Goal: Task Accomplishment & Management: Manage account settings

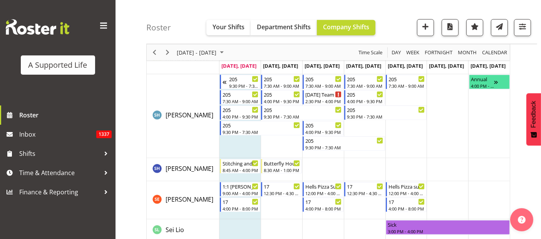
scroll to position [3725, 0]
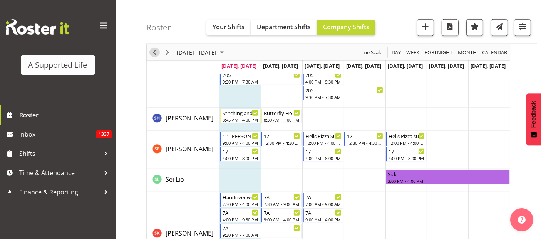
drag, startPoint x: 152, startPoint y: 50, endPoint x: 215, endPoint y: 130, distance: 101.8
click at [152, 50] on span "Previous" at bounding box center [154, 53] width 9 height 10
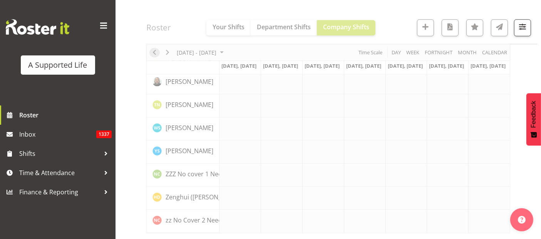
scroll to position [2234, 0]
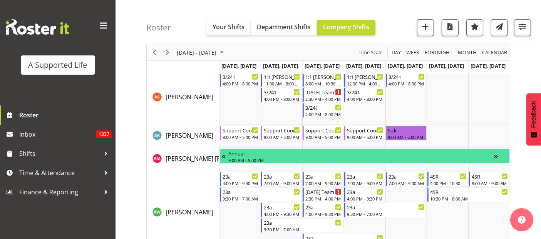
scroll to position [471, 0]
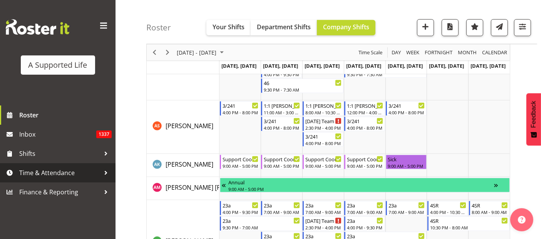
click at [63, 171] on span "Time & Attendance" at bounding box center [59, 173] width 81 height 12
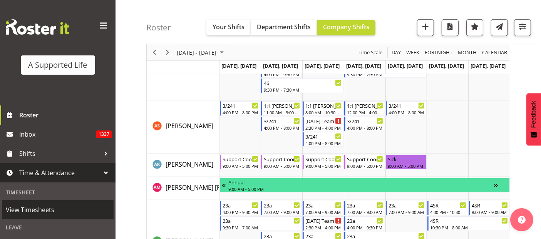
scroll to position [86, 0]
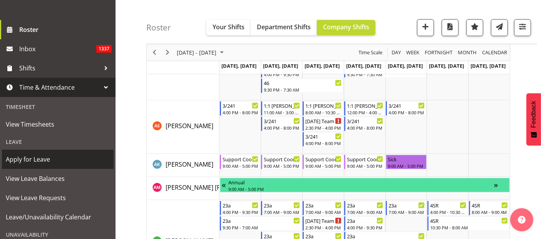
click at [43, 161] on span "Apply for Leave" at bounding box center [58, 160] width 104 height 12
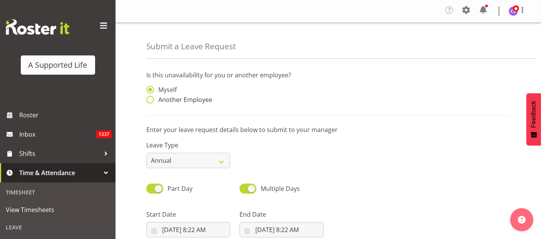
click at [152, 100] on span at bounding box center [150, 100] width 8 height 8
click at [151, 100] on input "Another Employee" at bounding box center [148, 99] width 5 height 5
radio input "true"
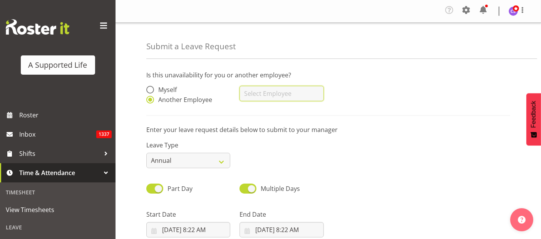
click at [313, 87] on input "text" at bounding box center [282, 93] width 84 height 15
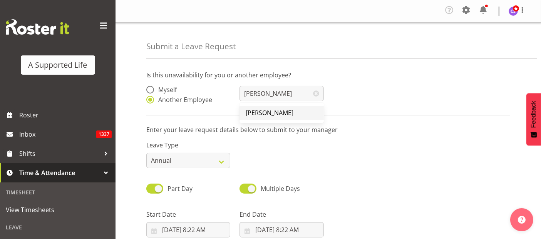
click at [287, 112] on link "[PERSON_NAME]" at bounding box center [282, 113] width 84 height 14
type input "[PERSON_NAME]"
click at [175, 159] on select "Annual Sick Bereavement Domestic Violence Parental Jury Service Day In Lieu Oth…" at bounding box center [188, 160] width 84 height 15
select select "Sick"
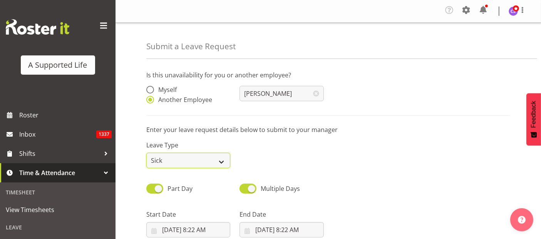
click at [146, 153] on select "Annual Sick Bereavement Domestic Violence Parental Jury Service Day In Lieu Oth…" at bounding box center [188, 160] width 84 height 15
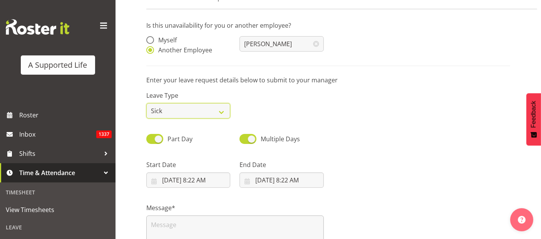
scroll to position [128, 0]
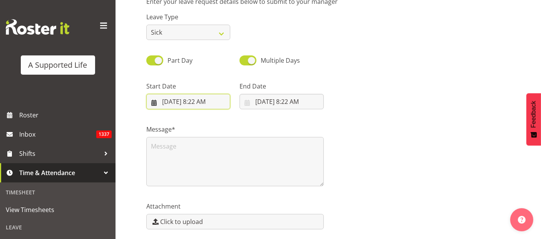
click at [194, 103] on input "9/8/2025, 8:22 AM" at bounding box center [188, 101] width 84 height 15
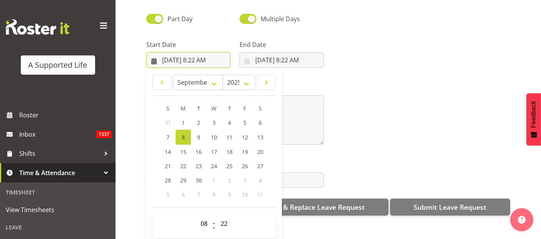
scroll to position [158, 0]
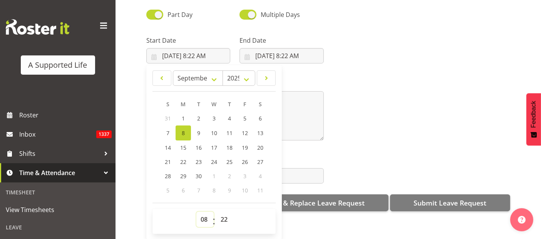
click at [203, 213] on select "00 01 02 03 04 05 06 07 08 09 10 11 12 13 14 15 16 17 18 19 20 21 22 23" at bounding box center [205, 219] width 17 height 15
select select "9"
click at [197, 212] on select "00 01 02 03 04 05 06 07 08 09 10 11 12 13 14 15 16 17 18 19 20 21 22 23" at bounding box center [205, 219] width 17 height 15
type input "9/8/2025, 9:22 AM"
click at [229, 212] on select "00 01 02 03 04 05 06 07 08 09 10 11 12 13 14 15 16 17 18 19 20 21 22 23 24 25 2…" at bounding box center [225, 219] width 17 height 15
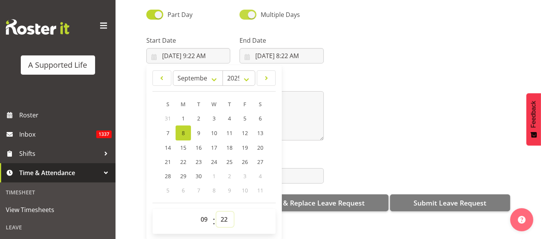
select select "0"
click at [217, 212] on select "00 01 02 03 04 05 06 07 08 09 10 11 12 13 14 15 16 17 18 19 20 21 22 23 24 25 2…" at bounding box center [225, 219] width 17 height 15
type input "[DATE] 9:00 AM"
click at [298, 48] on input "9/8/2025, 8:22 AM" at bounding box center [282, 55] width 84 height 15
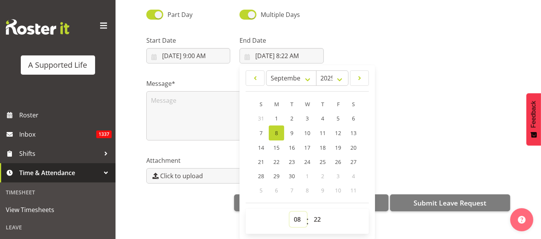
click at [296, 213] on select "00 01 02 03 04 05 06 07 08 09 10 11 12 13 14 15 16 17 18 19 20 21 22 23" at bounding box center [298, 219] width 17 height 15
select select "17"
click at [290, 212] on select "00 01 02 03 04 05 06 07 08 09 10 11 12 13 14 15 16 17 18 19 20 21 22 23" at bounding box center [298, 219] width 17 height 15
type input "9/8/2025, 5:22 PM"
drag, startPoint x: 316, startPoint y: 215, endPoint x: 320, endPoint y: 207, distance: 9.3
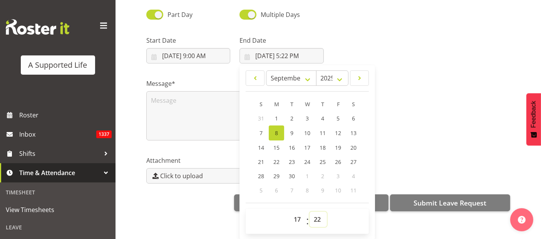
click at [316, 215] on select "00 01 02 03 04 05 06 07 08 09 10 11 12 13 14 15 16 17 18 19 20 21 22 23 24 25 2…" at bounding box center [318, 219] width 17 height 15
select select "0"
click at [310, 212] on select "00 01 02 03 04 05 06 07 08 09 10 11 12 13 14 15 16 17 18 19 20 21 22 23 24 25 2…" at bounding box center [318, 219] width 17 height 15
type input "9/8/2025, 5:00 PM"
click at [169, 95] on textarea at bounding box center [235, 115] width 178 height 49
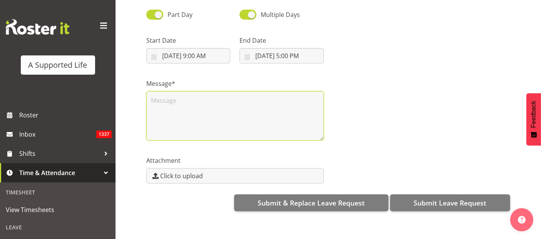
scroll to position [0, 0]
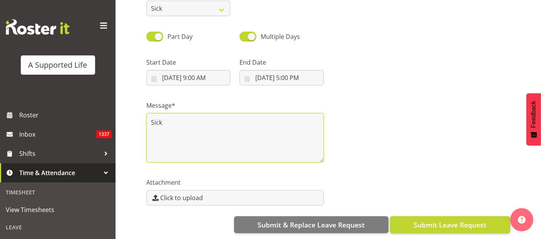
type textarea "Sick"
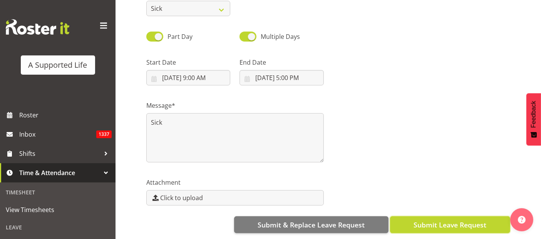
click at [468, 220] on span "Submit Leave Request" at bounding box center [450, 225] width 73 height 10
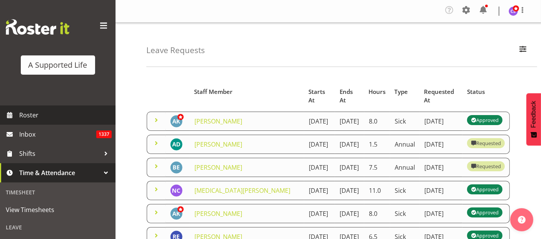
click at [44, 114] on span "Roster" at bounding box center [65, 115] width 92 height 12
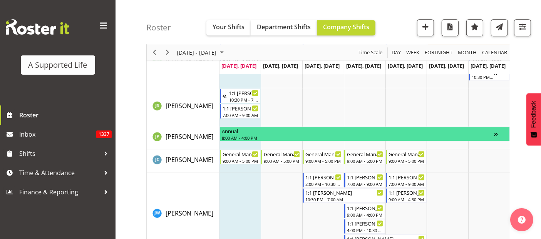
scroll to position [2269, 0]
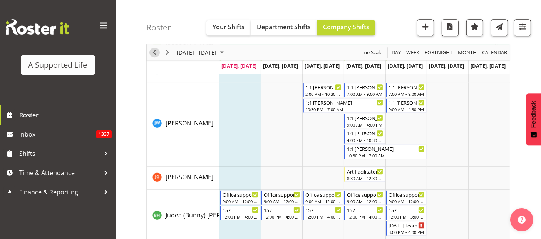
click at [155, 51] on span "Previous" at bounding box center [154, 53] width 9 height 10
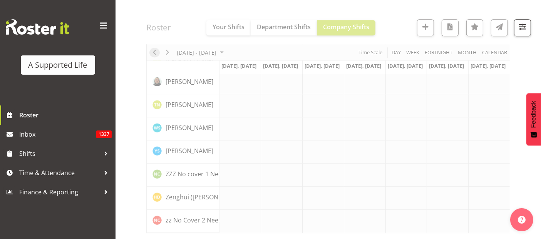
scroll to position [2234, 0]
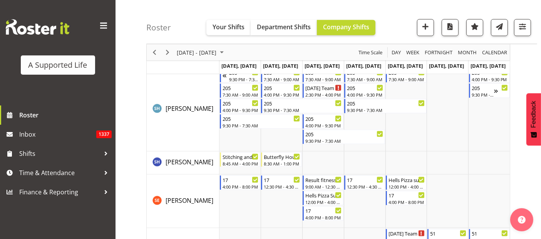
scroll to position [4000, 0]
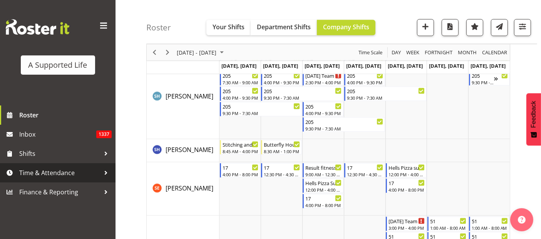
click at [43, 175] on span "Time & Attendance" at bounding box center [59, 173] width 81 height 12
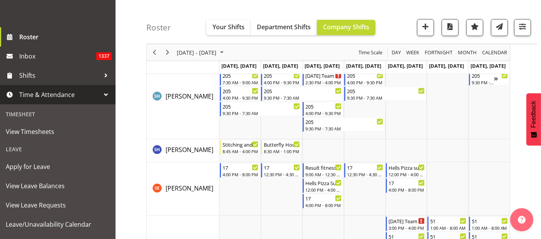
scroll to position [128, 0]
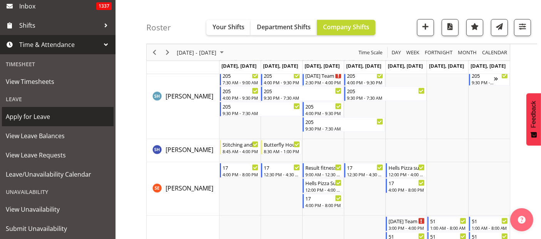
click at [42, 115] on span "Apply for Leave" at bounding box center [58, 117] width 104 height 12
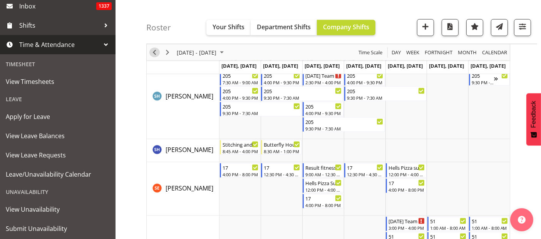
drag, startPoint x: 157, startPoint y: 50, endPoint x: 243, endPoint y: 226, distance: 195.8
click at [156, 50] on span "Previous" at bounding box center [154, 53] width 9 height 10
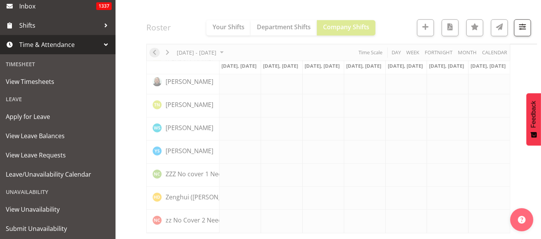
scroll to position [2234, 0]
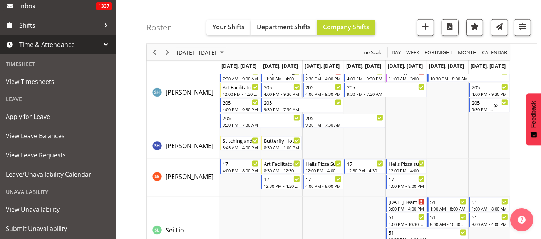
scroll to position [4043, 0]
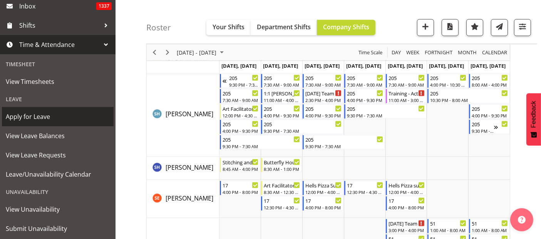
click at [30, 114] on span "Apply for Leave" at bounding box center [58, 117] width 104 height 12
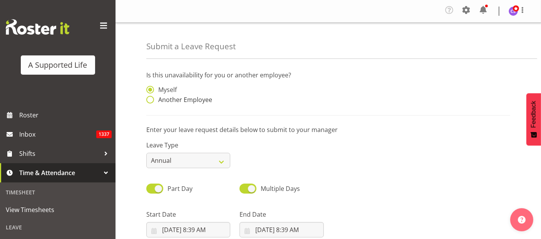
click at [147, 99] on span at bounding box center [150, 100] width 8 height 8
click at [147, 99] on input "Another Employee" at bounding box center [148, 99] width 5 height 5
radio input "true"
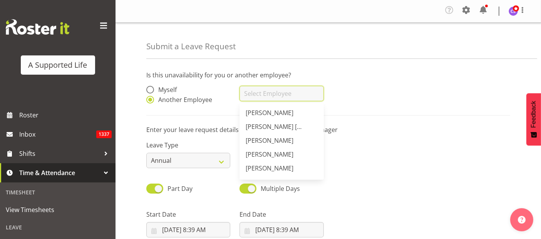
click at [313, 94] on input "text" at bounding box center [282, 93] width 84 height 15
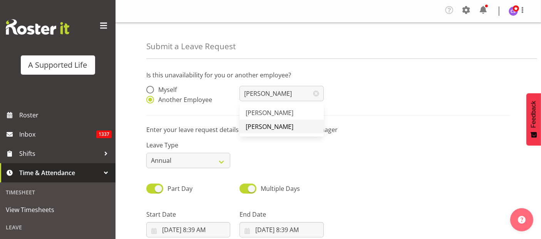
click at [290, 126] on link "[PERSON_NAME]" at bounding box center [282, 127] width 84 height 14
type input "[PERSON_NAME]"
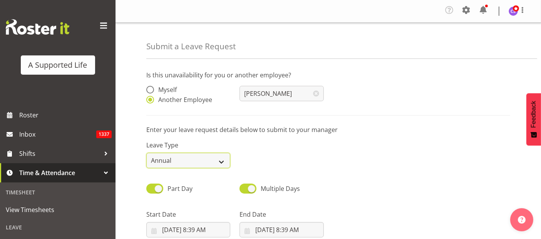
click at [221, 161] on select "Annual Sick Bereavement Domestic Violence Parental Jury Service Day In [GEOGRAP…" at bounding box center [188, 160] width 84 height 15
click at [146, 153] on select "Annual Sick Bereavement Domestic Violence Parental Jury Service Day In [GEOGRAP…" at bounding box center [188, 160] width 84 height 15
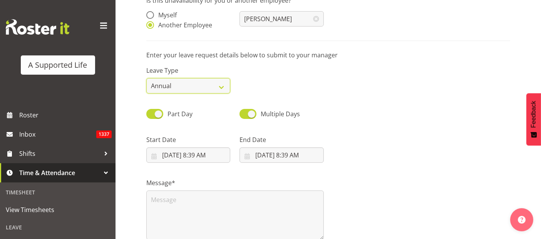
scroll to position [158, 0]
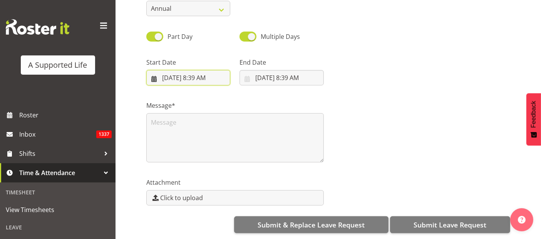
click at [174, 71] on input "[DATE] 8:39 AM" at bounding box center [188, 77] width 84 height 15
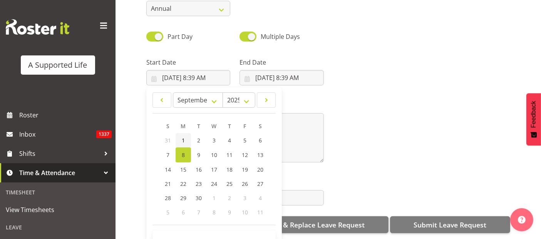
click at [183, 137] on span "1" at bounding box center [183, 140] width 3 height 7
type input "[DATE] 8:39 AM"
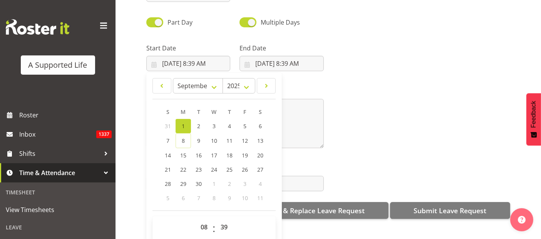
scroll to position [22, 0]
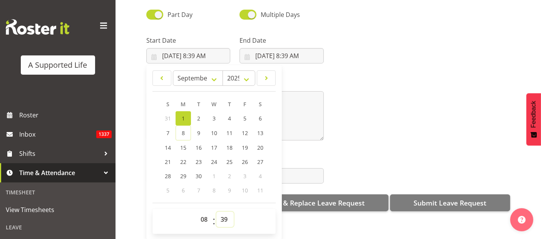
click at [223, 213] on select "00 01 02 03 04 05 06 07 08 09 10 11 12 13 14 15 16 17 18 19 20 21 22 23 24 25 2…" at bounding box center [225, 219] width 17 height 15
select select "45"
click at [217, 212] on select "00 01 02 03 04 05 06 07 08 09 10 11 12 13 14 15 16 17 18 19 20 21 22 23 24 25 2…" at bounding box center [225, 219] width 17 height 15
type input "[DATE] 8:45 AM"
click at [294, 48] on input "[DATE] 8:39 AM" at bounding box center [282, 55] width 84 height 15
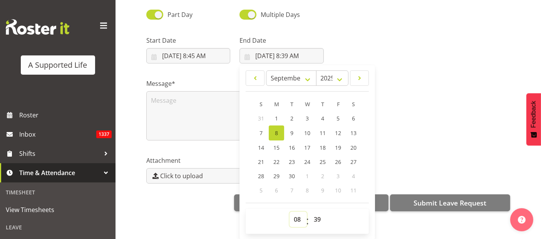
click at [296, 212] on select "00 01 02 03 04 05 06 07 08 09 10 11 12 13 14 15 16 17 18 19 20 21 22 23" at bounding box center [298, 219] width 17 height 15
select select "10"
click at [290, 212] on select "00 01 02 03 04 05 06 07 08 09 10 11 12 13 14 15 16 17 18 19 20 21 22 23" at bounding box center [298, 219] width 17 height 15
type input "[DATE] 10:39 AM"
click at [319, 212] on select "00 01 02 03 04 05 06 07 08 09 10 11 12 13 14 15 16 17 18 19 20 21 22 23 24 25 2…" at bounding box center [318, 219] width 17 height 15
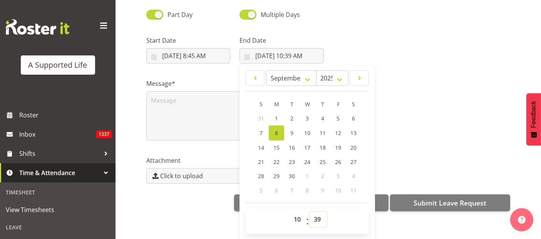
select select "0"
click at [310, 212] on select "00 01 02 03 04 05 06 07 08 09 10 11 12 13 14 15 16 17 18 19 20 21 22 23 24 25 2…" at bounding box center [318, 219] width 17 height 15
click at [278, 111] on link "1" at bounding box center [276, 118] width 15 height 14
type input "[DATE] 10:00 AM"
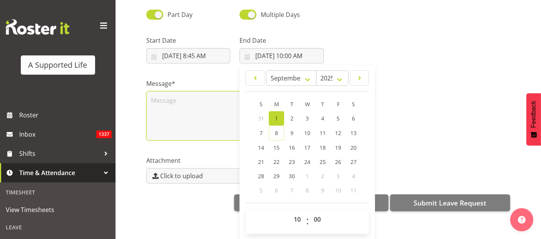
click at [168, 96] on textarea at bounding box center [235, 115] width 178 height 49
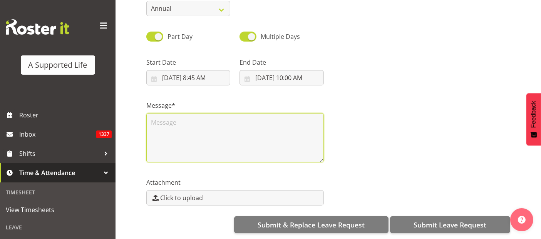
scroll to position [0, 0]
click at [158, 116] on textarea "CAr broken down" at bounding box center [235, 137] width 178 height 49
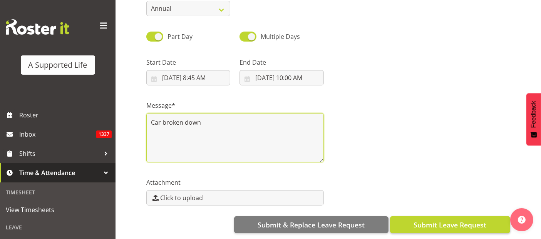
type textarea "Car broken down"
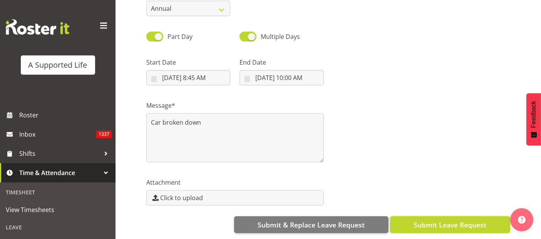
click at [473, 222] on span "Submit Leave Request" at bounding box center [450, 225] width 73 height 10
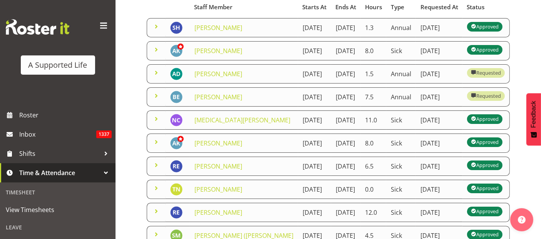
scroll to position [86, 0]
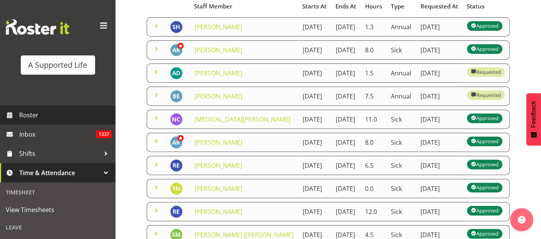
click at [27, 116] on span "Roster" at bounding box center [65, 115] width 92 height 12
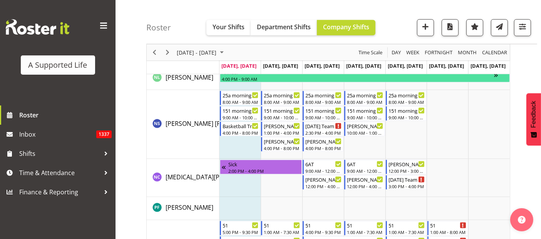
scroll to position [3297, 0]
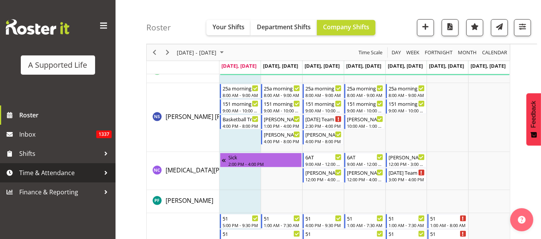
click at [36, 172] on span "Time & Attendance" at bounding box center [59, 173] width 81 height 12
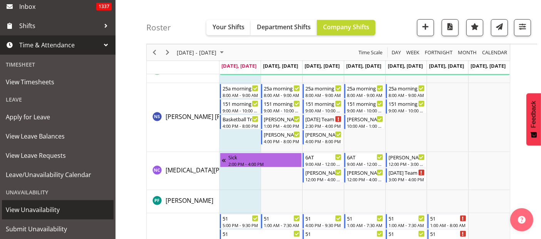
scroll to position [128, 0]
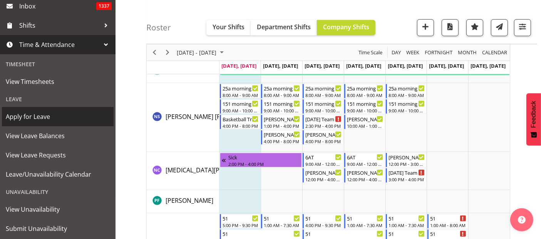
click at [34, 113] on span "Apply for Leave" at bounding box center [58, 117] width 104 height 12
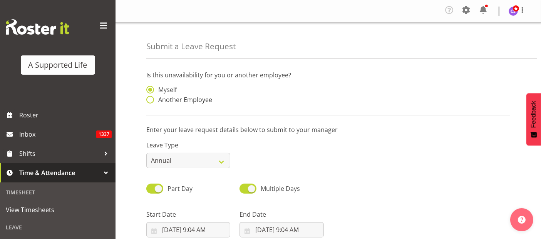
click at [152, 101] on span at bounding box center [150, 100] width 8 height 8
click at [151, 101] on input "Another Employee" at bounding box center [148, 99] width 5 height 5
radio input "true"
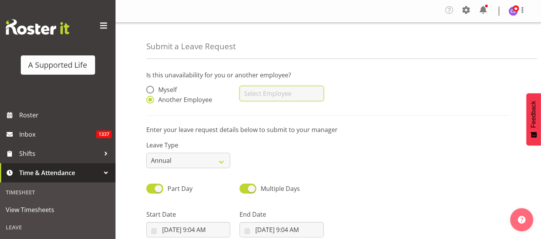
drag, startPoint x: 280, startPoint y: 96, endPoint x: 284, endPoint y: 96, distance: 3.9
click at [280, 96] on input "text" at bounding box center [282, 93] width 84 height 15
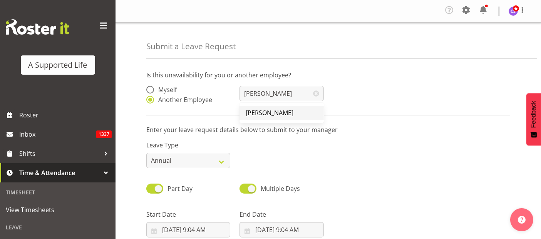
click at [273, 114] on span "[PERSON_NAME]" at bounding box center [270, 113] width 48 height 8
type input "[PERSON_NAME]"
click at [223, 166] on select "Annual Sick Bereavement Domestic Violence Parental Jury Service Day In [GEOGRAP…" at bounding box center [188, 160] width 84 height 15
select select "Sick"
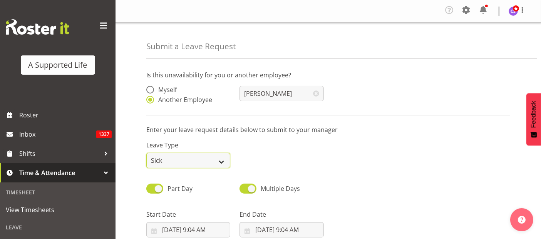
click at [146, 153] on select "Annual Sick Bereavement Domestic Violence Parental Jury Service Day In Lieu Oth…" at bounding box center [188, 160] width 84 height 15
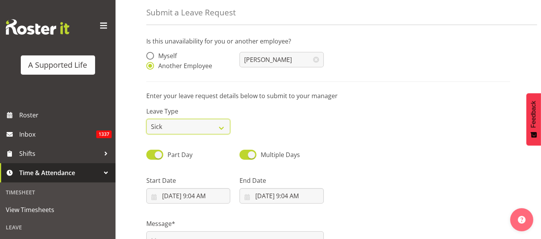
scroll to position [86, 0]
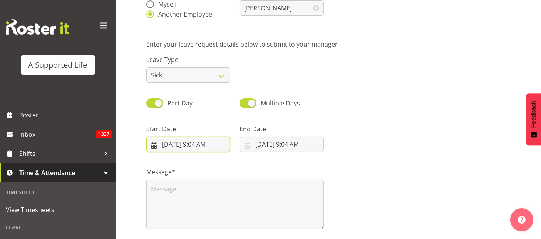
drag, startPoint x: 197, startPoint y: 146, endPoint x: 197, endPoint y: 150, distance: 3.9
click at [197, 149] on input "9/8/2025, 9:04 AM" at bounding box center [188, 144] width 84 height 15
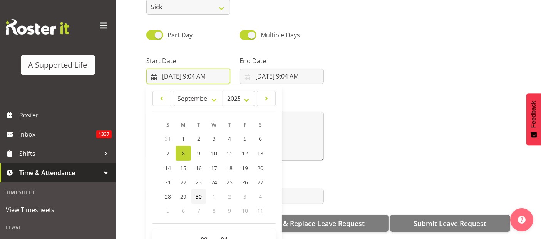
scroll to position [158, 0]
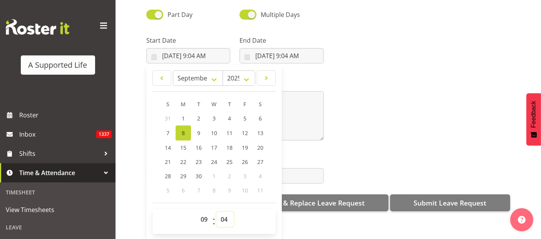
drag, startPoint x: 222, startPoint y: 213, endPoint x: 234, endPoint y: 206, distance: 13.4
click at [223, 213] on select "00 01 02 03 04 05 06 07 08 09 10 11 12 13 14 15 16 17 18 19 20 21 22 23 24 25 2…" at bounding box center [225, 219] width 17 height 15
select select "0"
click at [217, 212] on select "00 01 02 03 04 05 06 07 08 09 10 11 12 13 14 15 16 17 18 19 20 21 22 23 24 25 2…" at bounding box center [225, 219] width 17 height 15
type input "9/8/2025, 9:00 AM"
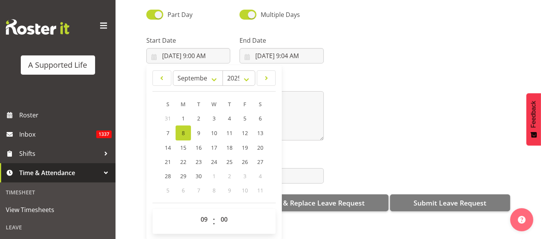
click at [284, 58] on div "End Date 9/8/2025, 9:04 AM January February March April May June July August Se…" at bounding box center [281, 46] width 93 height 43
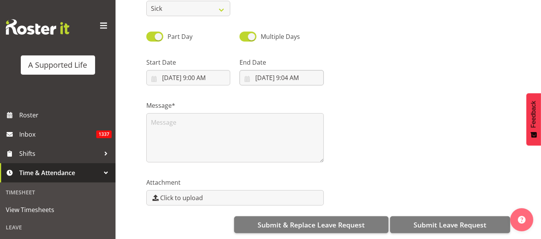
scroll to position [0, 0]
click at [287, 72] on input "9/8/2025, 9:04 AM" at bounding box center [282, 77] width 84 height 15
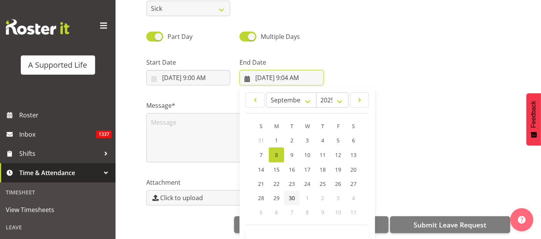
scroll to position [22, 0]
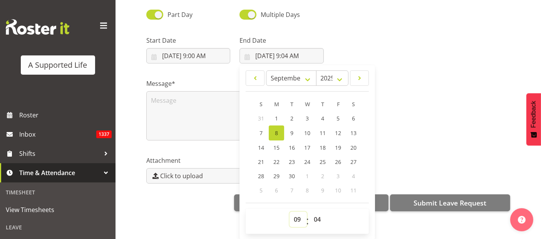
click at [290, 213] on select "00 01 02 03 04 05 06 07 08 09 10 11 12 13 14 15 16 17 18 19 20 21 22 23" at bounding box center [298, 219] width 17 height 15
select select "17"
click at [290, 212] on select "00 01 02 03 04 05 06 07 08 09 10 11 12 13 14 15 16 17 18 19 20 21 22 23" at bounding box center [298, 219] width 17 height 15
type input "9/8/2025, 5:04 PM"
drag, startPoint x: 323, startPoint y: 212, endPoint x: 323, endPoint y: 208, distance: 4.2
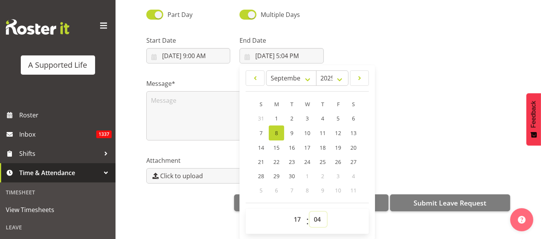
click at [323, 212] on select "00 01 02 03 04 05 06 07 08 09 10 11 12 13 14 15 16 17 18 19 20 21 22 23 24 25 2…" at bounding box center [318, 219] width 17 height 15
select select "0"
click at [310, 212] on select "00 01 02 03 04 05 06 07 08 09 10 11 12 13 14 15 16 17 18 19 20 21 22 23 24 25 2…" at bounding box center [318, 219] width 17 height 15
type input "9/8/2025, 5:00 PM"
click at [185, 121] on textarea at bounding box center [235, 115] width 178 height 49
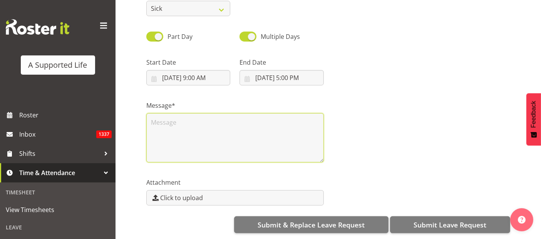
scroll to position [0, 0]
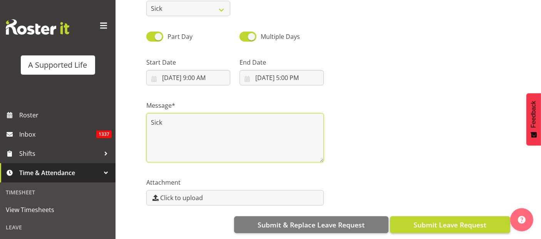
type textarea "Sick"
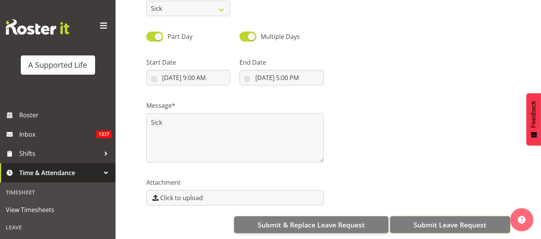
drag, startPoint x: 464, startPoint y: 217, endPoint x: 461, endPoint y: 215, distance: 4.1
click at [464, 220] on span "Submit Leave Request" at bounding box center [450, 225] width 73 height 10
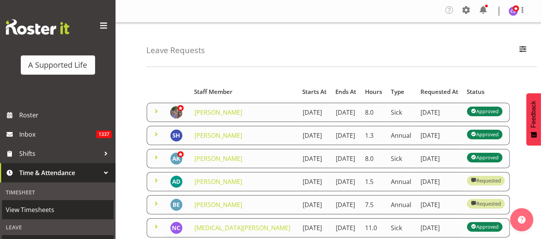
scroll to position [43, 0]
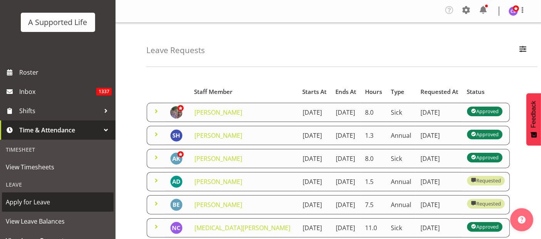
click at [28, 203] on span "Apply for Leave" at bounding box center [58, 203] width 104 height 12
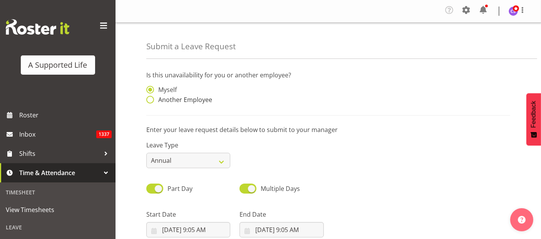
click at [150, 99] on span at bounding box center [150, 100] width 8 height 8
click at [150, 99] on input "Another Employee" at bounding box center [148, 99] width 5 height 5
radio input "true"
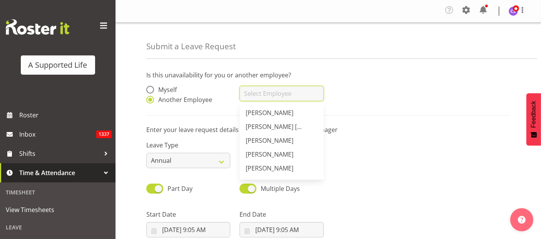
click at [249, 91] on input "text" at bounding box center [282, 93] width 84 height 15
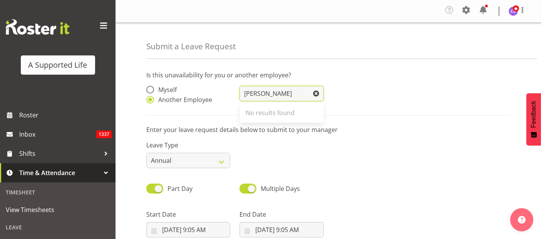
click at [271, 91] on input "[PERSON_NAME]" at bounding box center [282, 93] width 84 height 15
type input "[PERSON_NAME]"
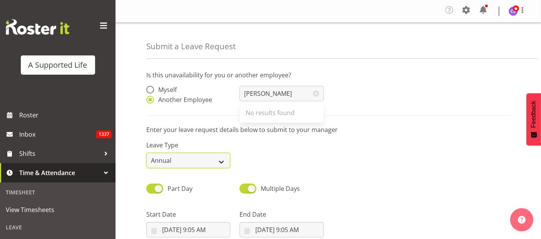
click at [164, 163] on select "Annual Sick Bereavement Domestic Violence Parental Jury Service Day In [GEOGRAP…" at bounding box center [188, 160] width 84 height 15
select select "Sick"
click at [146, 153] on select "Annual Sick Bereavement Domestic Violence Parental Jury Service Day In [GEOGRAP…" at bounding box center [188, 160] width 84 height 15
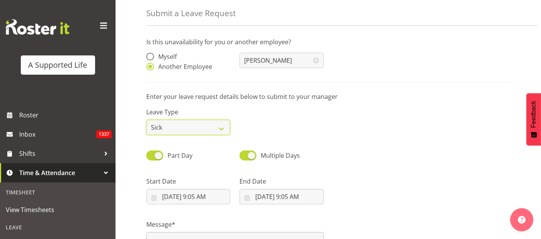
scroll to position [128, 0]
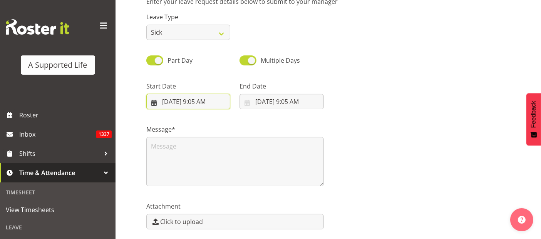
click at [183, 102] on input "9/8/2025, 9:05 AM" at bounding box center [188, 101] width 84 height 15
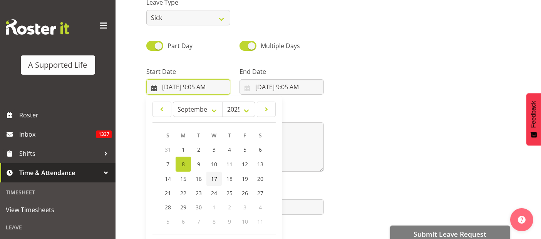
scroll to position [22, 0]
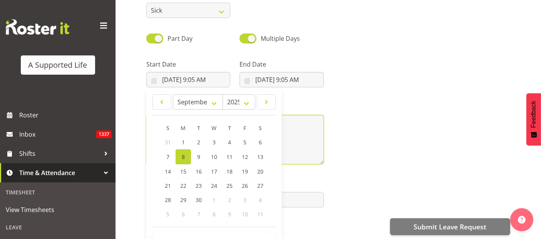
click at [304, 149] on textarea at bounding box center [235, 139] width 178 height 49
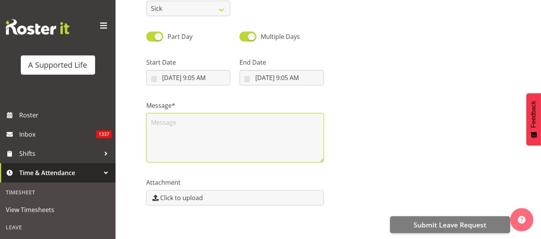
scroll to position [158, 0]
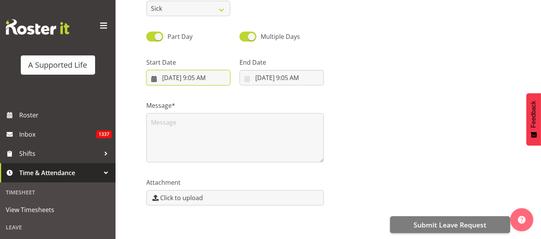
click at [180, 74] on input "9/8/2025, 9:05 AM" at bounding box center [188, 77] width 84 height 15
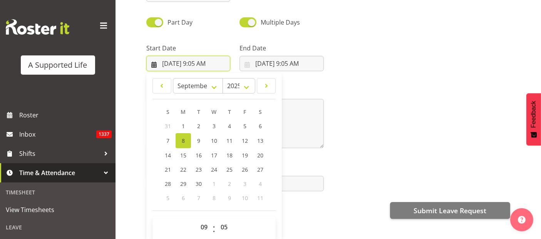
scroll to position [22, 0]
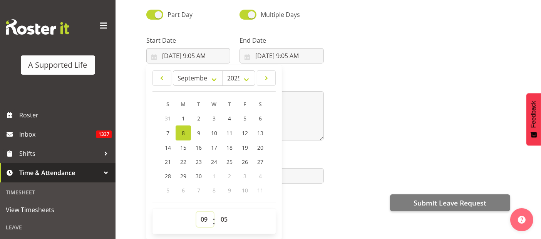
drag, startPoint x: 205, startPoint y: 211, endPoint x: 203, endPoint y: 205, distance: 5.7
click at [205, 212] on select "00 01 02 03 04 05 06 07 08 09 10 11 12 13 14 15 16 17 18 19 20 21 22 23" at bounding box center [205, 219] width 17 height 15
select select "8"
click at [197, 212] on select "00 01 02 03 04 05 06 07 08 09 10 11 12 13 14 15 16 17 18 19 20 21 22 23" at bounding box center [205, 219] width 17 height 15
type input "9/8/2025, 8:05 AM"
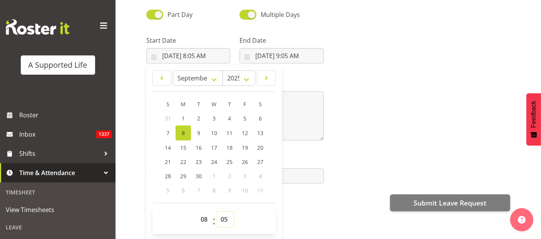
click at [225, 212] on select "00 01 02 03 04 05 06 07 08 09 10 11 12 13 14 15 16 17 18 19 20 21 22 23 24 25 2…" at bounding box center [225, 219] width 17 height 15
select select "45"
click at [217, 212] on select "00 01 02 03 04 05 06 07 08 09 10 11 12 13 14 15 16 17 18 19 20 21 22 23 24 25 2…" at bounding box center [225, 219] width 17 height 15
type input "9/8/2025, 8:45 AM"
click at [289, 116] on textarea at bounding box center [235, 115] width 178 height 49
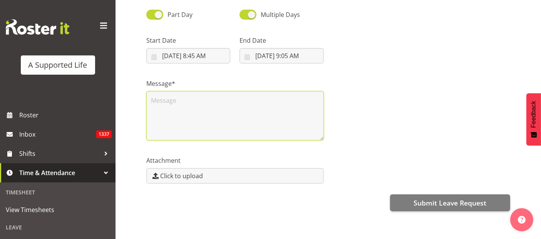
scroll to position [0, 0]
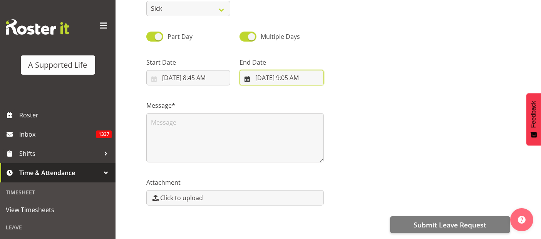
click at [269, 70] on input "9/8/2025, 9:05 AM" at bounding box center [282, 77] width 84 height 15
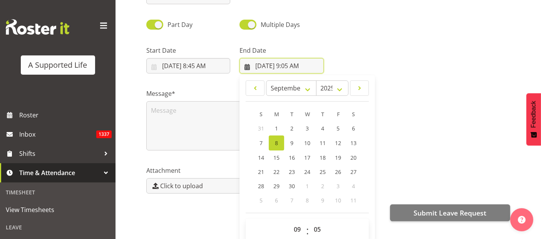
scroll to position [22, 0]
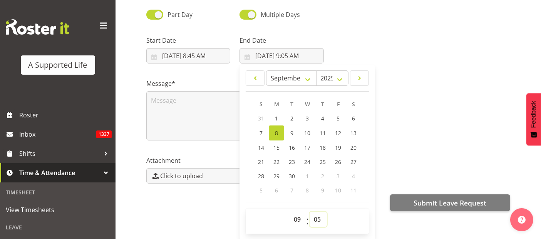
click at [316, 212] on select "00 01 02 03 04 05 06 07 08 09 10 11 12 13 14 15 16 17 18 19 20 21 22 23 24 25 2…" at bounding box center [318, 219] width 17 height 15
select select "0"
click at [310, 212] on select "00 01 02 03 04 05 06 07 08 09 10 11 12 13 14 15 16 17 18 19 20 21 22 23 24 25 2…" at bounding box center [318, 219] width 17 height 15
type input "9/8/2025, 9:00 AM"
click at [198, 96] on textarea at bounding box center [235, 115] width 178 height 49
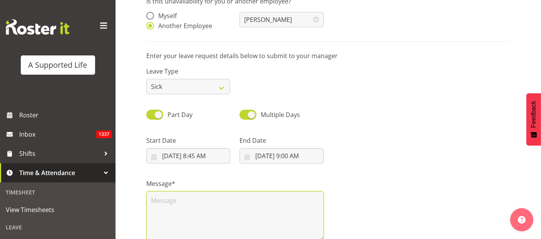
scroll to position [73, 0]
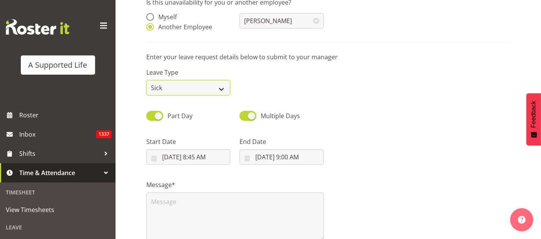
click at [175, 87] on select "Annual Sick Bereavement Domestic Violence Parental Jury Service Day In Lieu Oth…" at bounding box center [188, 87] width 84 height 15
select select "Annual"
click at [146, 80] on select "Annual Sick Bereavement Domestic Violence Parental Jury Service Day In Lieu Oth…" at bounding box center [188, 87] width 84 height 15
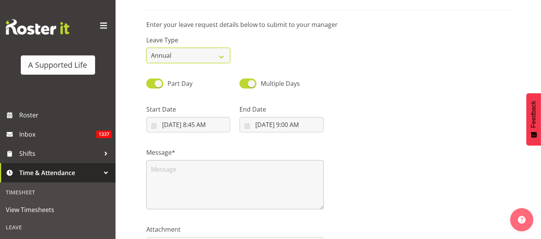
scroll to position [158, 0]
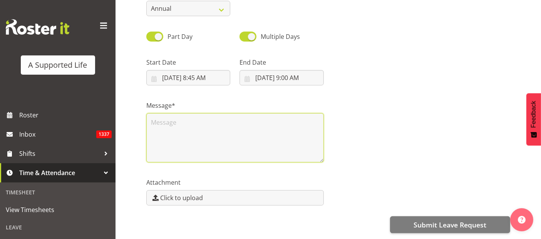
click at [178, 119] on textarea at bounding box center [235, 137] width 178 height 49
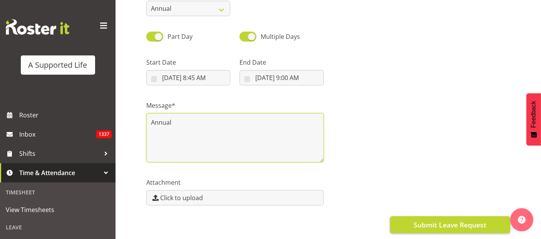
type textarea "Annual"
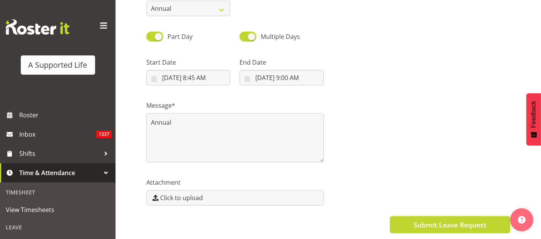
click at [478, 220] on span "Submit Leave Request" at bounding box center [450, 225] width 73 height 10
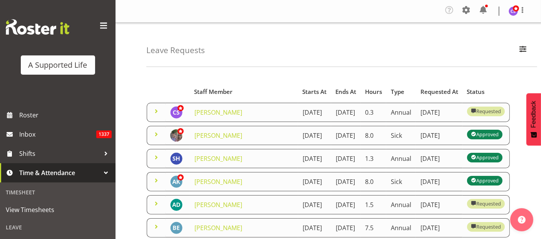
click at [206, 114] on td "[PERSON_NAME]" at bounding box center [244, 112] width 108 height 19
click at [173, 113] on img at bounding box center [176, 112] width 12 height 12
click at [156, 112] on span at bounding box center [156, 111] width 9 height 9
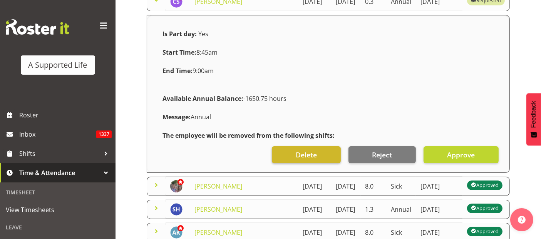
scroll to position [128, 0]
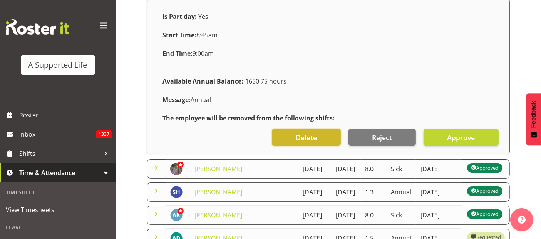
click at [299, 143] on span "Delete" at bounding box center [306, 138] width 21 height 10
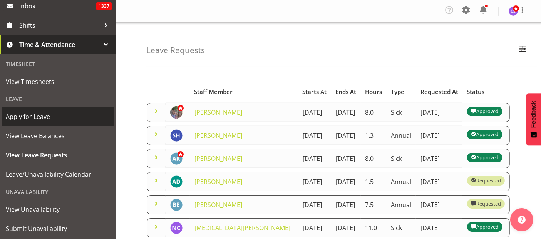
click at [45, 117] on span "Apply for Leave" at bounding box center [58, 117] width 104 height 12
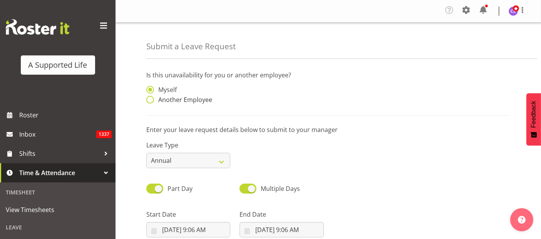
click at [150, 99] on span at bounding box center [150, 100] width 8 height 8
click at [150, 99] on input "Another Employee" at bounding box center [148, 99] width 5 height 5
radio input "true"
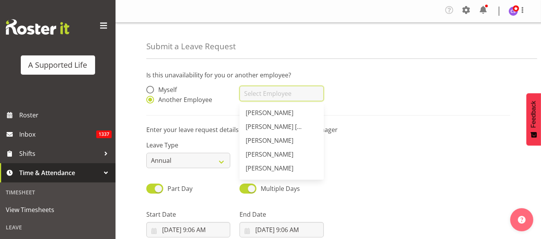
click at [279, 96] on input "text" at bounding box center [282, 93] width 84 height 15
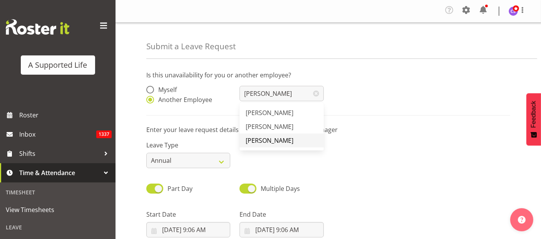
click at [282, 139] on link "[PERSON_NAME]" at bounding box center [282, 141] width 84 height 14
type input "[PERSON_NAME]"
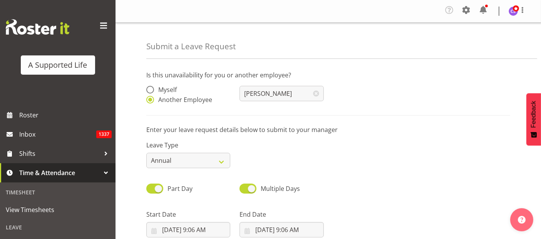
scroll to position [86, 0]
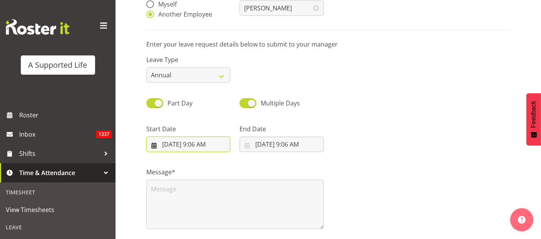
click at [205, 139] on input "[DATE] 9:06 AM" at bounding box center [188, 144] width 84 height 15
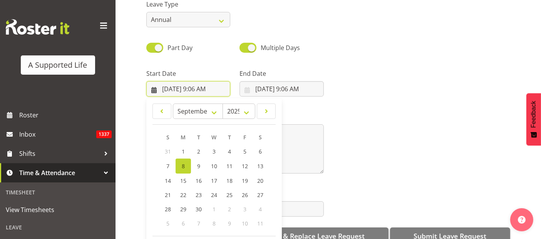
scroll to position [158, 0]
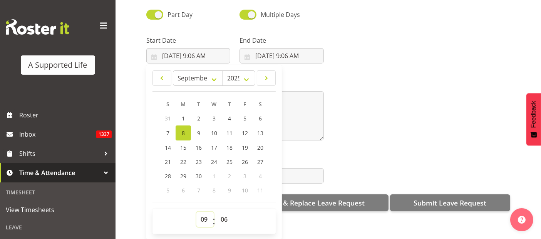
drag, startPoint x: 204, startPoint y: 212, endPoint x: 219, endPoint y: 188, distance: 28.6
click at [204, 212] on select "00 01 02 03 04 05 06 07 08 09 10 11 12 13 14 15 16 17 18 19 20 21 22 23" at bounding box center [205, 219] width 17 height 15
select select "8"
click at [197, 212] on select "00 01 02 03 04 05 06 07 08 09 10 11 12 13 14 15 16 17 18 19 20 21 22 23" at bounding box center [205, 219] width 17 height 15
type input "[DATE] 8:06 AM"
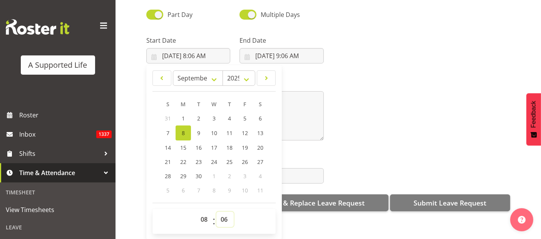
click at [225, 212] on select "00 01 02 03 04 05 06 07 08 09 10 11 12 13 14 15 16 17 18 19 20 21 22 23 24 25 2…" at bounding box center [225, 219] width 17 height 15
select select "45"
click at [217, 212] on select "00 01 02 03 04 05 06 07 08 09 10 11 12 13 14 15 16 17 18 19 20 21 22 23 24 25 2…" at bounding box center [225, 219] width 17 height 15
type input "[DATE] 8:45 AM"
click at [283, 48] on input "9/8/2025, 9:06 AM" at bounding box center [282, 55] width 84 height 15
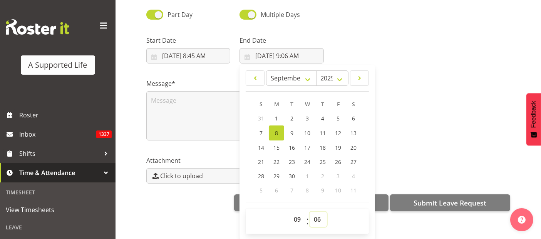
click at [317, 212] on select "00 01 02 03 04 05 06 07 08 09 10 11 12 13 14 15 16 17 18 19 20 21 22 23 24 25 2…" at bounding box center [318, 219] width 17 height 15
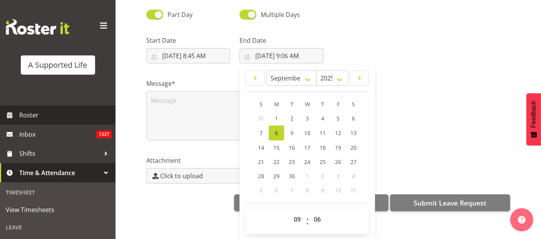
click at [18, 117] on link "Roster" at bounding box center [58, 115] width 116 height 19
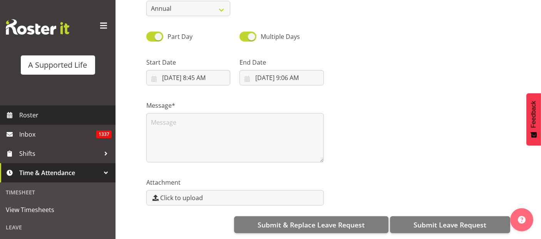
scroll to position [0, 0]
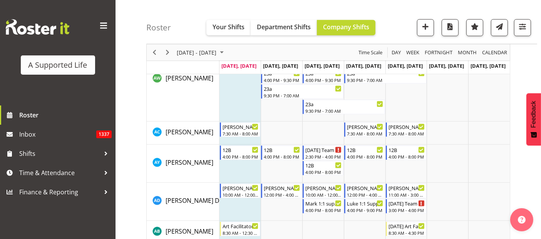
scroll to position [556, 0]
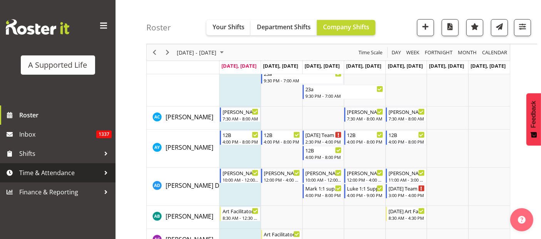
click at [47, 170] on span "Time & Attendance" at bounding box center [59, 173] width 81 height 12
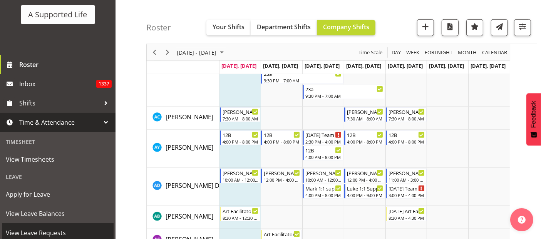
scroll to position [86, 0]
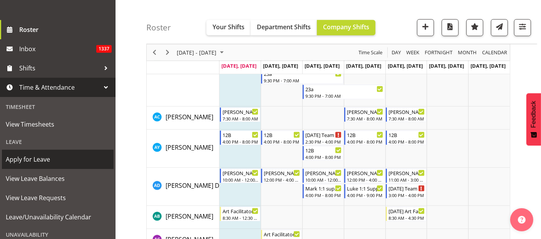
click at [32, 157] on span "Apply for Leave" at bounding box center [58, 160] width 104 height 12
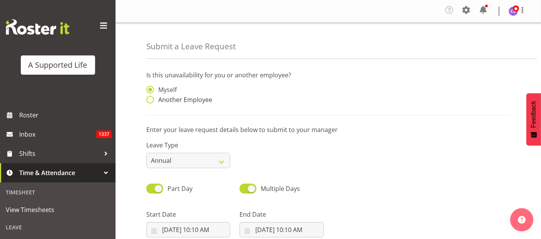
click at [148, 99] on span at bounding box center [150, 100] width 8 height 8
click at [148, 99] on input "Another Employee" at bounding box center [148, 99] width 5 height 5
radio input "true"
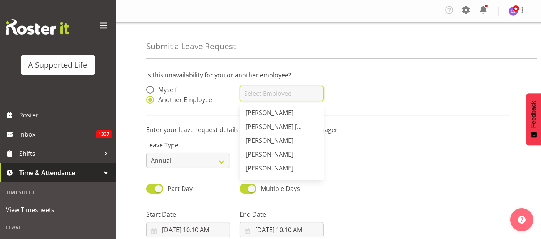
click at [266, 93] on input "text" at bounding box center [282, 93] width 84 height 15
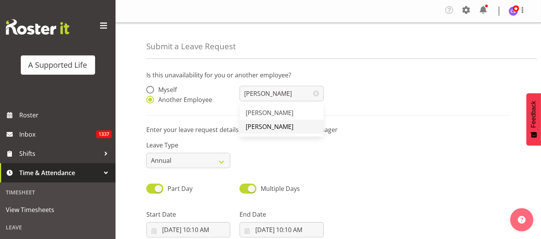
click at [274, 121] on link "[PERSON_NAME]" at bounding box center [282, 127] width 84 height 14
type input "[PERSON_NAME]"
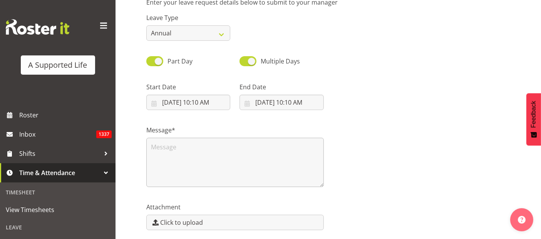
scroll to position [128, 0]
click at [181, 99] on input "9/8/2025, 10:10 AM" at bounding box center [188, 101] width 84 height 15
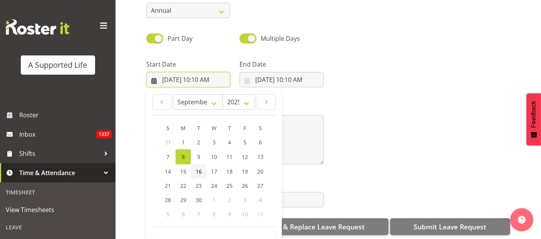
scroll to position [158, 0]
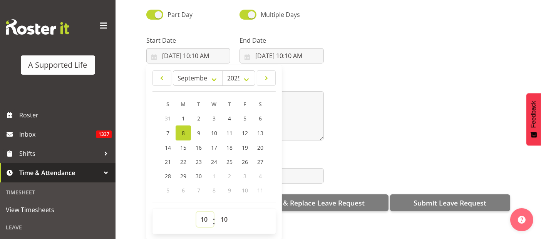
click at [205, 212] on select "00 01 02 03 04 05 06 07 08 09 10 11 12 13 14 15 16 17 18 19 20 21 22 23" at bounding box center [205, 219] width 17 height 15
select select "8"
click at [197, 212] on select "00 01 02 03 04 05 06 07 08 09 10 11 12 13 14 15 16 17 18 19 20 21 22 23" at bounding box center [205, 219] width 17 height 15
type input "9/8/2025, 8:10 AM"
click at [225, 212] on select "00 01 02 03 04 05 06 07 08 09 10 11 12 13 14 15 16 17 18 19 20 21 22 23 24 25 2…" at bounding box center [225, 219] width 17 height 15
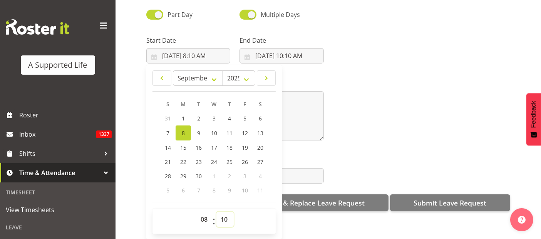
select select "45"
click at [217, 212] on select "00 01 02 03 04 05 06 07 08 09 10 11 12 13 14 15 16 17 18 19 20 21 22 23 24 25 2…" at bounding box center [225, 219] width 17 height 15
type input "9/8/2025, 8:45 AM"
click at [293, 48] on input "9/8/2025, 10:10 AM" at bounding box center [282, 55] width 84 height 15
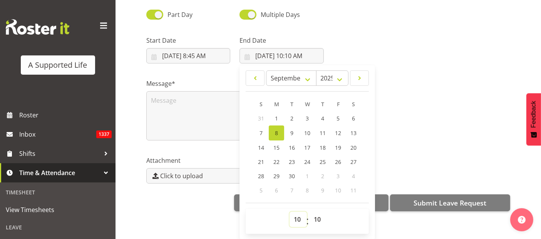
click at [296, 212] on select "00 01 02 03 04 05 06 07 08 09 10 11 12 13 14 15 16 17 18 19 20 21 22 23" at bounding box center [298, 219] width 17 height 15
select select "9"
click at [290, 212] on select "00 01 02 03 04 05 06 07 08 09 10 11 12 13 14 15 16 17 18 19 20 21 22 23" at bounding box center [298, 219] width 17 height 15
type input "9/8/2025, 9:10 AM"
click at [188, 199] on div "Submit & Replace Leave Request Submit Leave Request" at bounding box center [328, 202] width 364 height 18
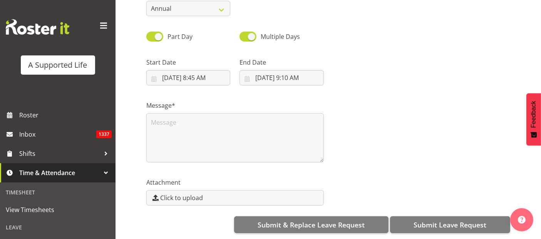
scroll to position [0, 0]
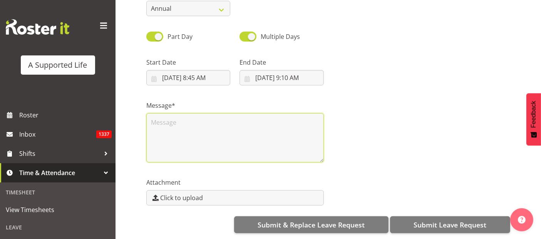
click at [151, 115] on textarea at bounding box center [235, 137] width 178 height 49
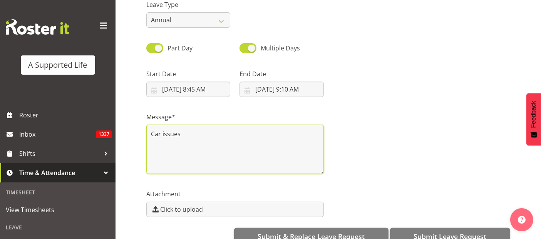
scroll to position [158, 0]
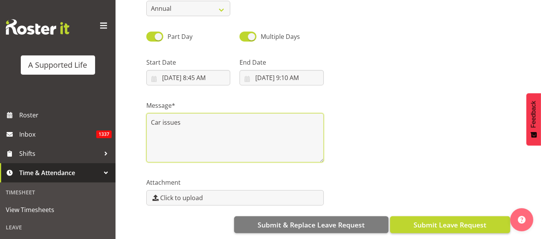
type textarea "Car issues"
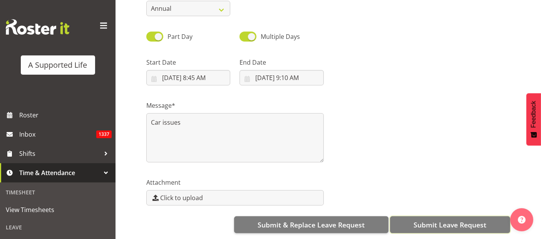
click at [449, 220] on span "Submit Leave Request" at bounding box center [450, 225] width 73 height 10
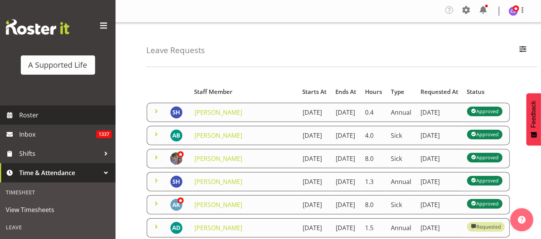
click at [35, 117] on span "Roster" at bounding box center [65, 115] width 92 height 12
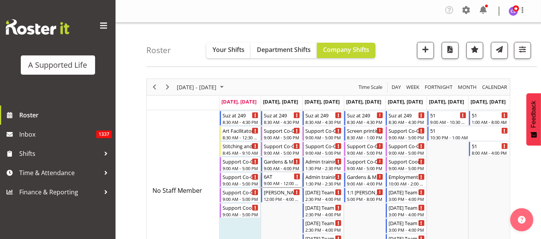
click at [289, 181] on div "9:00 AM - 12:00 PM" at bounding box center [282, 183] width 37 height 6
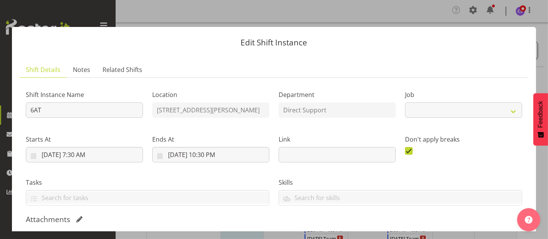
select select "4112"
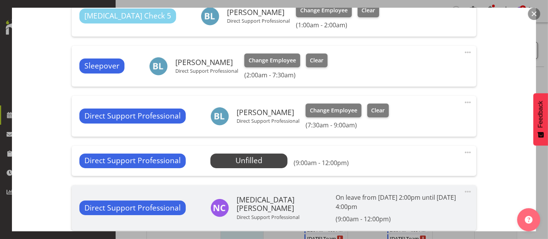
scroll to position [257, 0]
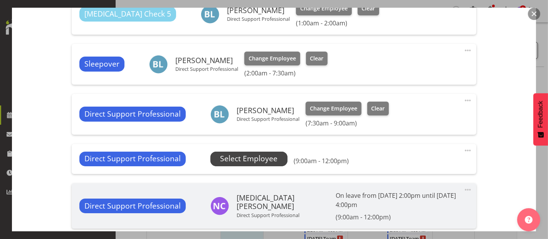
click at [269, 159] on span "Select Employee" at bounding box center [248, 158] width 57 height 11
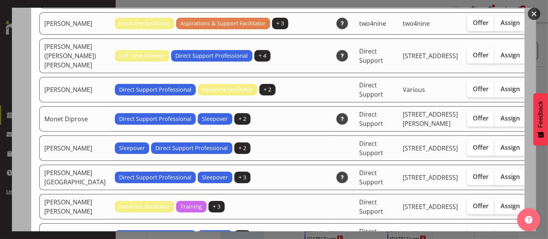
scroll to position [1712, 0]
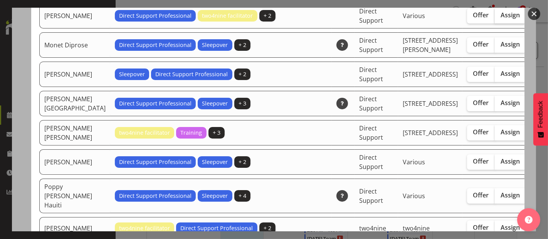
click at [501, 19] on span "Assign" at bounding box center [510, 15] width 19 height 8
click at [495, 18] on input "Assign" at bounding box center [497, 15] width 5 height 5
checkbox input "true"
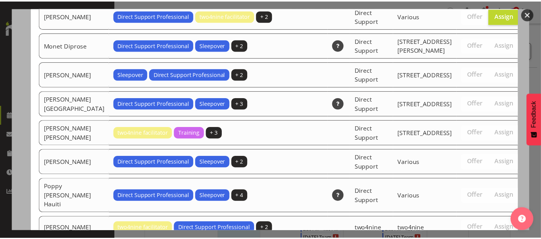
scroll to position [2543, 0]
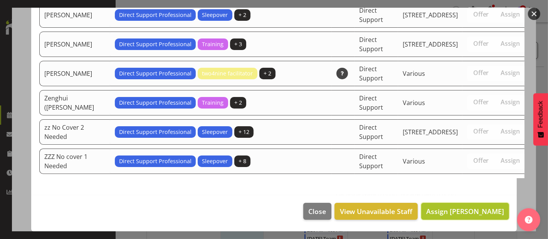
click at [481, 210] on span "Assign Min Guo" at bounding box center [465, 211] width 78 height 9
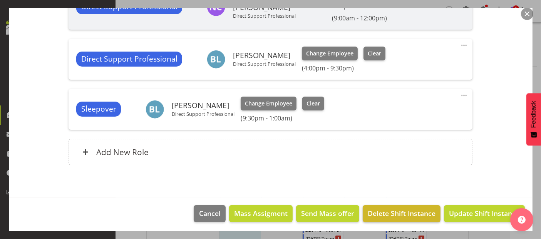
scroll to position [468, 0]
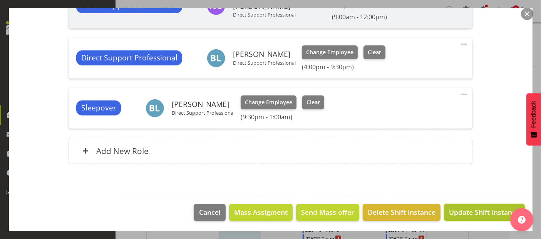
click at [467, 211] on span "Update Shift Instance" at bounding box center [484, 212] width 71 height 10
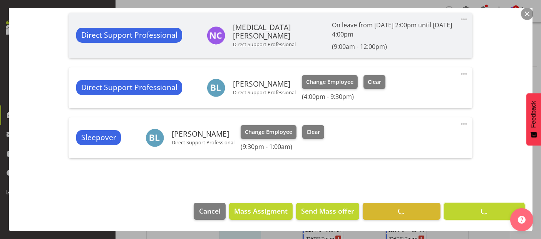
scroll to position [437, 0]
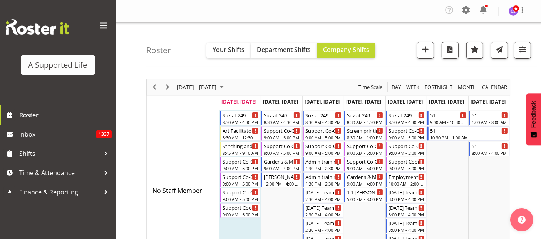
click at [456, 188] on td "Timeline Week of September 8, 2025" at bounding box center [448, 190] width 42 height 161
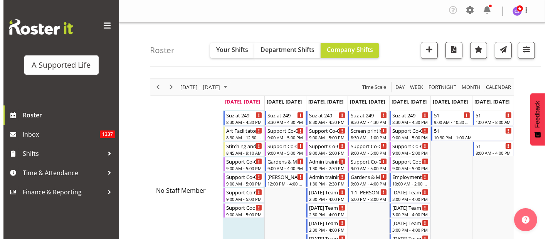
scroll to position [32, 0]
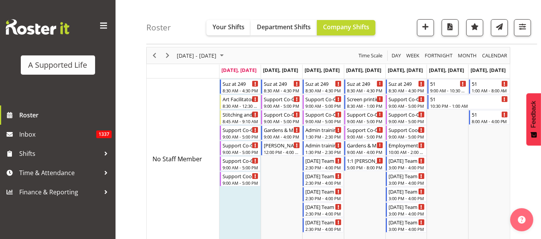
click at [456, 188] on td "Timeline Week of September 8, 2025" at bounding box center [448, 159] width 42 height 161
click at [449, 198] on td "Timeline Week of September 8, 2025" at bounding box center [448, 159] width 42 height 161
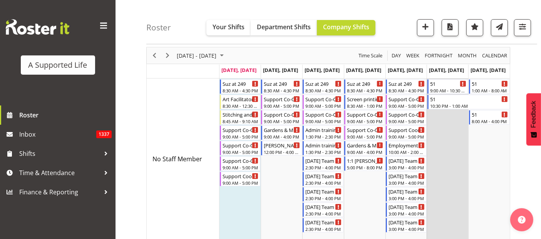
click at [449, 198] on td "Timeline Week of September 8, 2025" at bounding box center [448, 159] width 42 height 161
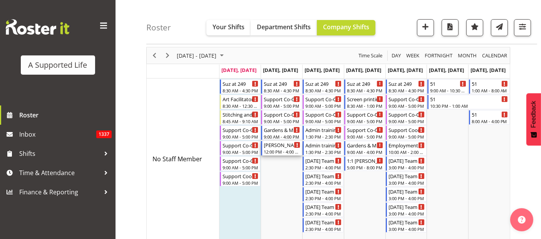
click at [274, 143] on div "Morgan 1:1 Weekday Day" at bounding box center [282, 145] width 37 height 8
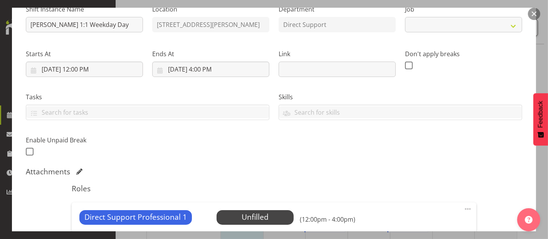
scroll to position [214, 0]
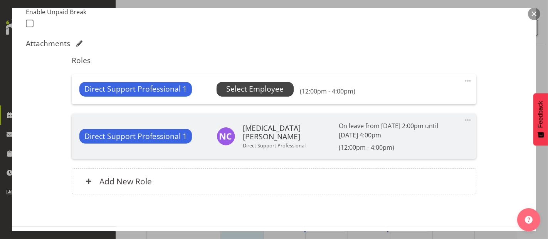
click at [249, 91] on span "Select Employee" at bounding box center [254, 89] width 57 height 11
select select "4112"
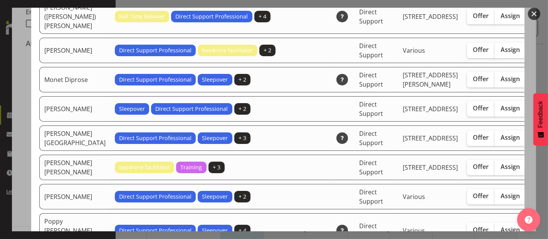
scroll to position [1670, 0]
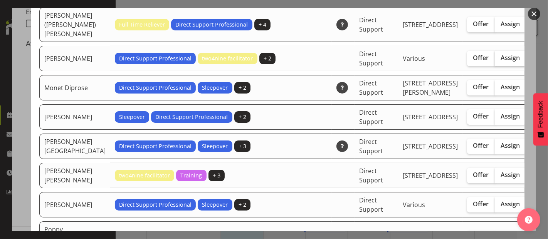
click at [501, 62] on span "Assign" at bounding box center [510, 58] width 19 height 8
click at [495, 60] on input "Assign" at bounding box center [497, 57] width 5 height 5
checkbox input "true"
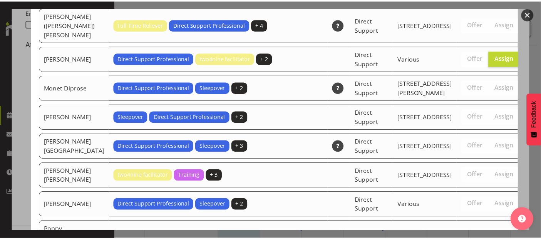
scroll to position [2543, 0]
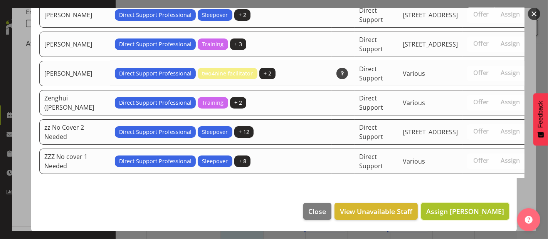
click at [487, 216] on span "Assign Min Guo" at bounding box center [465, 211] width 78 height 9
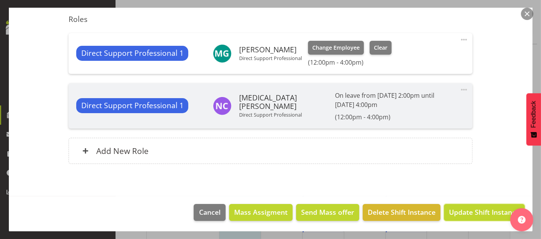
click at [468, 211] on span "Update Shift Instance" at bounding box center [484, 212] width 71 height 10
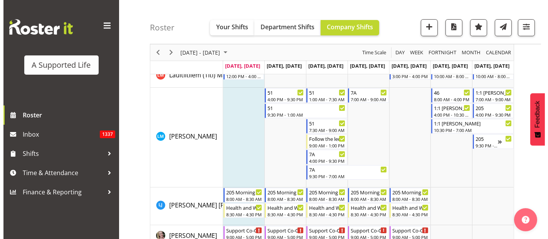
scroll to position [2643, 0]
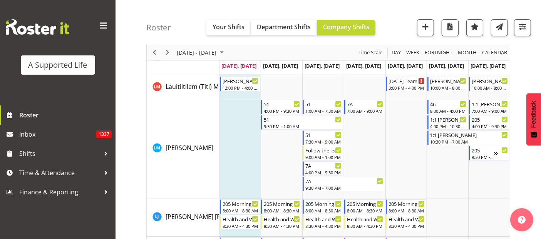
click at [231, 121] on td "Timeline Week of September 8, 2025" at bounding box center [241, 149] width 42 height 100
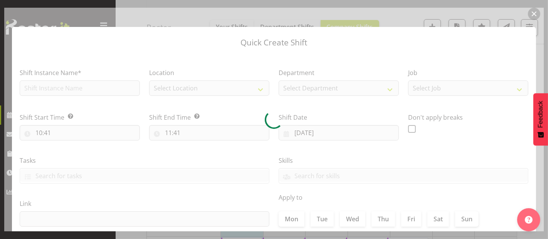
checkbox input "true"
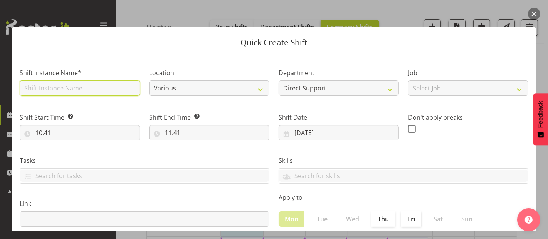
click at [60, 87] on input "text" at bounding box center [80, 88] width 120 height 15
click at [67, 86] on input "Add support JAred" at bounding box center [80, 88] width 120 height 15
type input "Add support Jared"
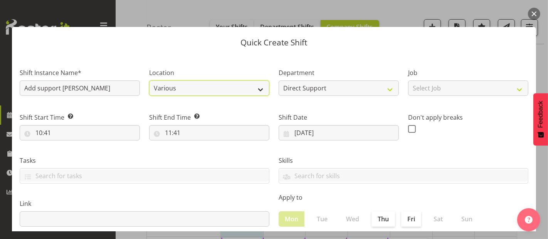
click at [249, 87] on select "Various 1.241 Edmonton Road 1/23 Taitua Drive 12b Coletta Lane 102 Lincoln Road…" at bounding box center [209, 88] width 120 height 15
select select "914"
click at [149, 81] on select "Various 1.241 Edmonton Road 1/23 Taitua Drive 12b Coletta Lane 102 Lincoln Road…" at bounding box center [209, 88] width 120 height 15
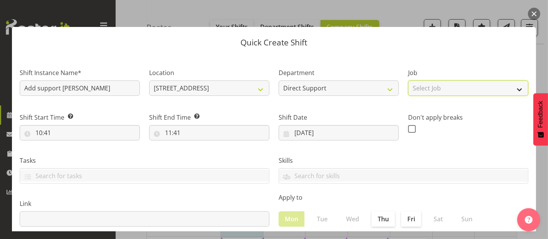
drag, startPoint x: 495, startPoint y: 87, endPoint x: 501, endPoint y: 87, distance: 5.8
click at [495, 87] on select "Select Job Accounts and Payroll Admin Support Aspirations and Support Facilitat…" at bounding box center [468, 88] width 120 height 15
select select "4112"
click at [408, 81] on select "Select Job Accounts and Payroll Admin Support Aspirations and Support Facilitat…" at bounding box center [468, 88] width 120 height 15
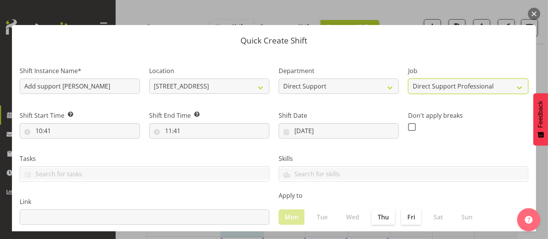
scroll to position [0, 0]
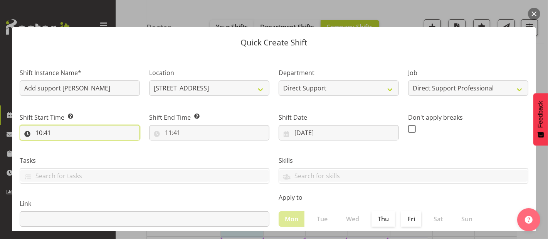
click at [59, 128] on input "10:41" at bounding box center [80, 132] width 120 height 15
drag, startPoint x: 76, startPoint y: 152, endPoint x: 79, endPoint y: 146, distance: 6.4
click at [76, 152] on select "00 01 02 03 04 05 06 07 08 09 10 11 12 13 14 15 16 17 18 19 20 21 22 23" at bounding box center [72, 152] width 17 height 15
select select "9"
click at [64, 145] on select "00 01 02 03 04 05 06 07 08 09 10 11 12 13 14 15 16 17 18 19 20 21 22 23" at bounding box center [72, 152] width 17 height 15
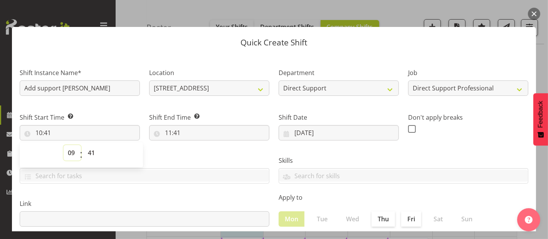
type input "09:41"
drag, startPoint x: 94, startPoint y: 156, endPoint x: 97, endPoint y: 146, distance: 9.5
click at [94, 156] on select "00 01 02 03 04 05 06 07 08 09 10 11 12 13 14 15 16 17 18 19 20 21 22 23 24 25 2…" at bounding box center [92, 152] width 17 height 15
select select "0"
click at [84, 145] on select "00 01 02 03 04 05 06 07 08 09 10 11 12 13 14 15 16 17 18 19 20 21 22 23 24 25 2…" at bounding box center [92, 152] width 17 height 15
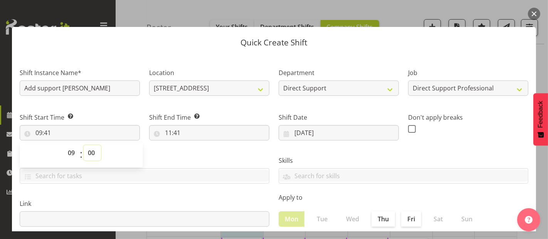
type input "09:00"
click at [175, 136] on input "11:41" at bounding box center [209, 132] width 120 height 15
click at [199, 154] on select "00 01 02 03 04 05 06 07 08 09 10 11 12 13 14 15 16 17 18 19 20 21 22 23" at bounding box center [201, 152] width 17 height 15
select select "16"
click at [193, 145] on select "00 01 02 03 04 05 06 07 08 09 10 11 12 13 14 15 16 17 18 19 20 21 22 23" at bounding box center [201, 152] width 17 height 15
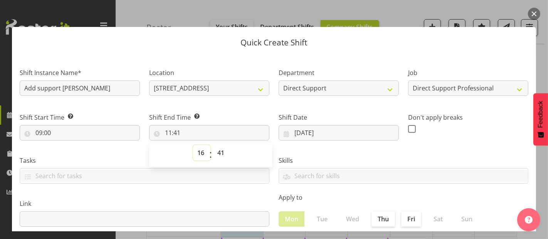
type input "16:41"
click at [220, 151] on select "00 01 02 03 04 05 06 07 08 09 10 11 12 13 14 15 16 17 18 19 20 21 22 23 24 25 2…" at bounding box center [221, 152] width 17 height 15
select select "0"
click at [213, 145] on select "00 01 02 03 04 05 06 07 08 09 10 11 12 13 14 15 16 17 18 19 20 21 22 23 24 25 2…" at bounding box center [221, 152] width 17 height 15
type input "16:00"
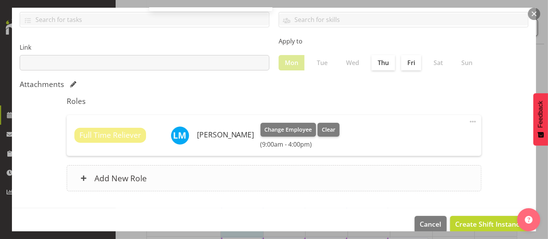
scroll to position [168, 0]
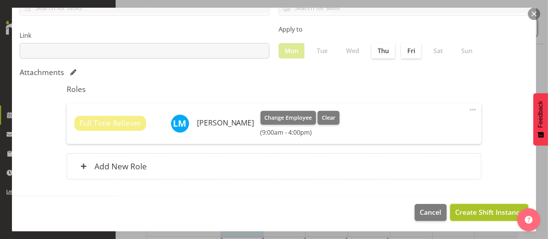
click at [476, 210] on span "Create Shift Instance" at bounding box center [489, 212] width 68 height 10
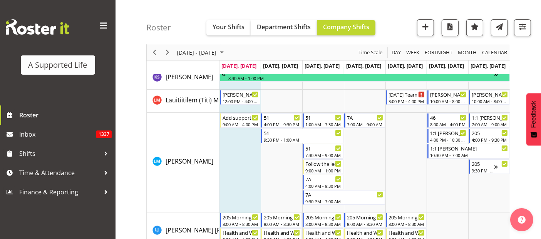
scroll to position [2642, 0]
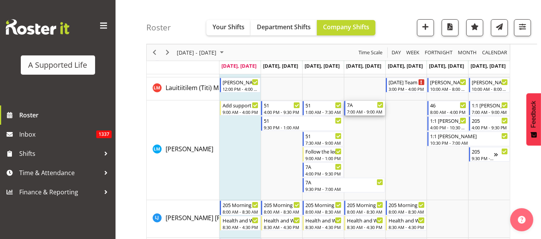
click at [364, 107] on div "7A" at bounding box center [365, 105] width 37 height 8
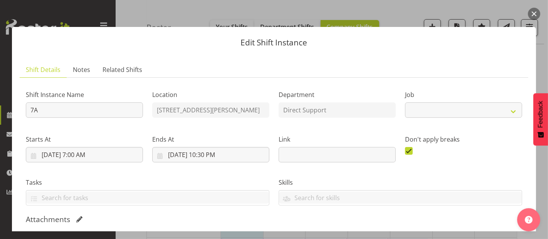
select select "4112"
click at [163, 10] on div "Edit Shift Instance Shift Details Notes Related Shifts Shift Instance Name 7A L…" at bounding box center [273, 120] width 539 height 224
click at [536, 13] on button "button" at bounding box center [534, 14] width 12 height 12
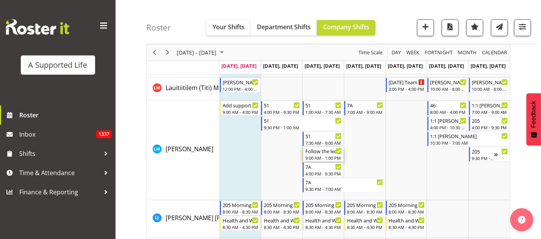
click at [331, 152] on div "Follow the leda" at bounding box center [324, 151] width 37 height 8
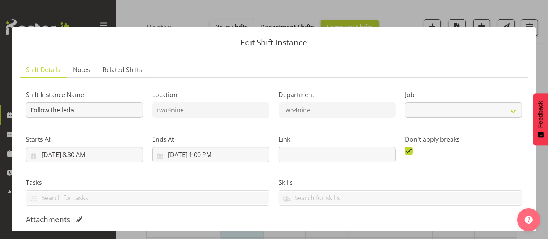
select select "4117"
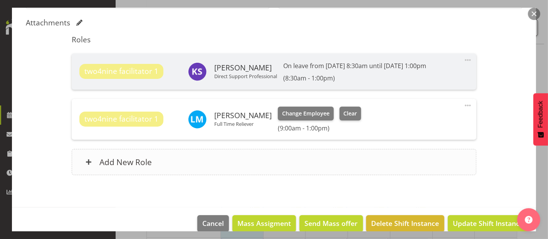
scroll to position [208, 0]
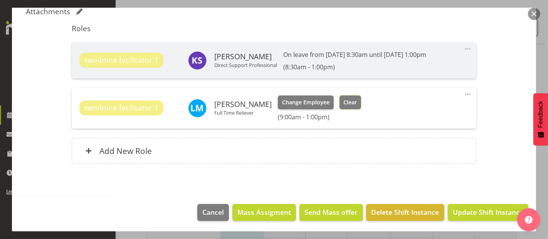
click at [344, 103] on span "Clear" at bounding box center [349, 102] width 13 height 8
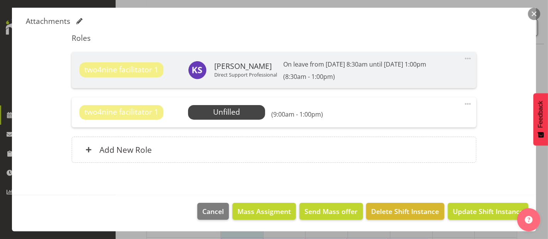
scroll to position [197, 0]
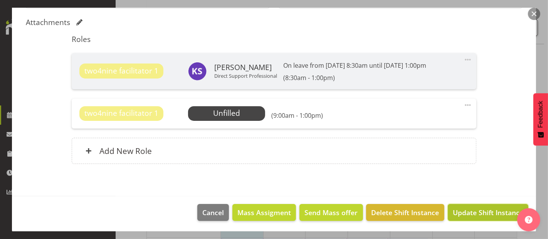
click at [495, 212] on span "Update Shift Instance" at bounding box center [488, 213] width 71 height 10
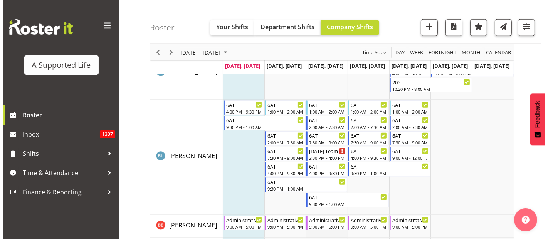
scroll to position [814, 0]
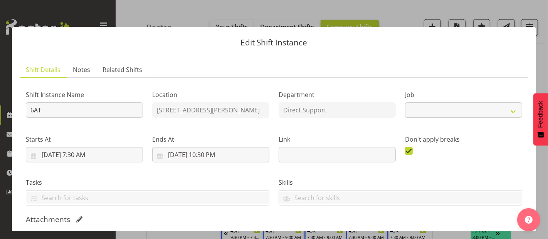
select select "4112"
click at [406, 5] on div at bounding box center [274, 119] width 548 height 239
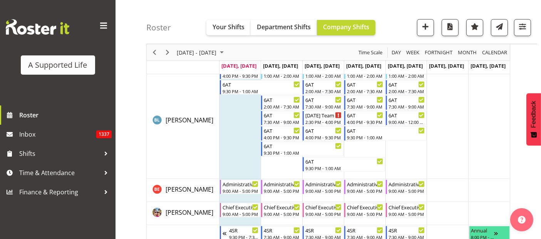
click at [276, 163] on td "Timeline Week of September 8, 2025" at bounding box center [282, 121] width 42 height 115
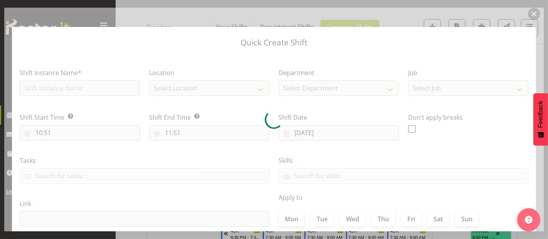
type input "09/09/2025"
checkbox input "true"
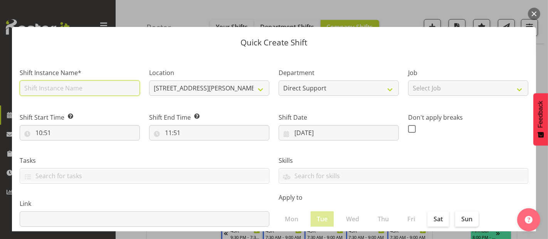
click at [69, 89] on input "text" at bounding box center [80, 88] width 120 height 15
type input "Hand over with Min"
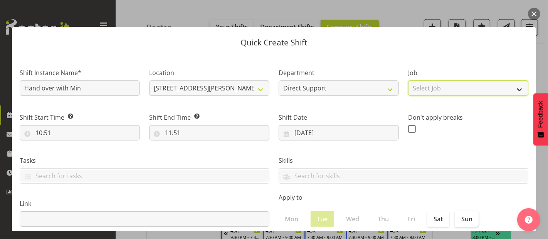
click at [471, 83] on select "Select Job Accounts and Payroll Admin Support Aspirations and Support Facilitat…" at bounding box center [468, 88] width 120 height 15
click at [444, 88] on select "Select Job Accounts and Payroll Admin Support Aspirations and Support Facilitat…" at bounding box center [468, 88] width 120 height 15
select select "4112"
click at [408, 81] on select "Select Job Accounts and Payroll Admin Support Aspirations and Support Facilitat…" at bounding box center [468, 88] width 120 height 15
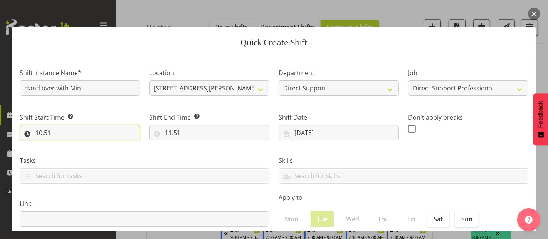
click at [57, 133] on input "10:51" at bounding box center [80, 132] width 120 height 15
click at [70, 154] on select "00 01 02 03 04 05 06 07 08 09 10 11 12 13 14 15 16 17 18 19 20 21 22 23" at bounding box center [72, 152] width 17 height 15
select select "9"
click at [64, 145] on select "00 01 02 03 04 05 06 07 08 09 10 11 12 13 14 15 16 17 18 19 20 21 22 23" at bounding box center [72, 152] width 17 height 15
type input "09:51"
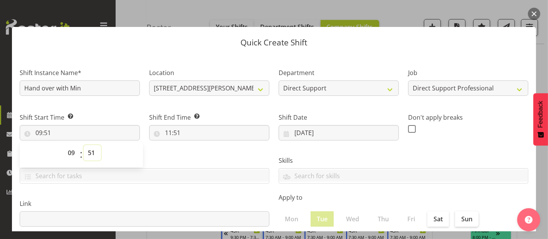
click at [94, 156] on select "00 01 02 03 04 05 06 07 08 09 10 11 12 13 14 15 16 17 18 19 20 21 22 23 24 25 2…" at bounding box center [92, 152] width 17 height 15
select select "0"
click at [84, 145] on select "00 01 02 03 04 05 06 07 08 09 10 11 12 13 14 15 16 17 18 19 20 21 22 23 24 25 2…" at bounding box center [92, 152] width 17 height 15
type input "09:00"
click at [165, 126] on input "11:51" at bounding box center [209, 132] width 120 height 15
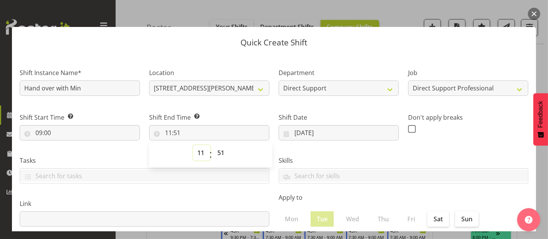
drag, startPoint x: 201, startPoint y: 152, endPoint x: 205, endPoint y: 146, distance: 7.2
click at [201, 152] on select "00 01 02 03 04 05 06 07 08 09 10 11 12 13 14 15 16 17 18 19 20 21 22 23" at bounding box center [201, 152] width 17 height 15
select select "9"
click at [193, 145] on select "00 01 02 03 04 05 06 07 08 09 10 11 12 13 14 15 16 17 18 19 20 21 22 23" at bounding box center [201, 152] width 17 height 15
type input "09:51"
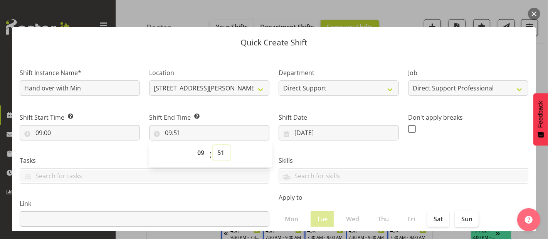
drag, startPoint x: 221, startPoint y: 156, endPoint x: 228, endPoint y: 152, distance: 7.4
click at [221, 155] on select "00 01 02 03 04 05 06 07 08 09 10 11 12 13 14 15 16 17 18 19 20 21 22 23 24 25 2…" at bounding box center [221, 152] width 17 height 15
select select "30"
click at [213, 145] on select "00 01 02 03 04 05 06 07 08 09 10 11 12 13 14 15 16 17 18 19 20 21 22 23 24 25 2…" at bounding box center [221, 152] width 17 height 15
type input "09:30"
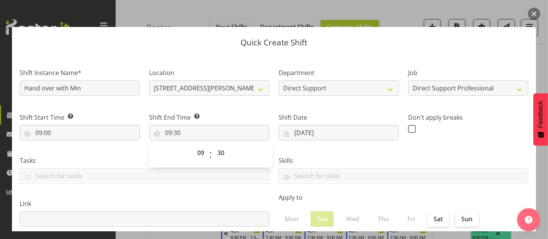
click at [74, 197] on div "Link" at bounding box center [144, 209] width 259 height 43
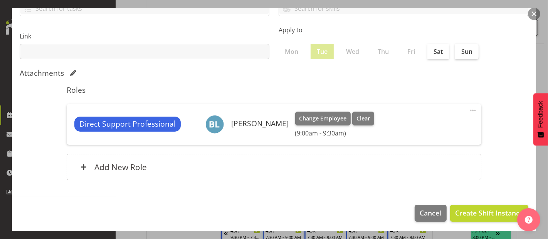
scroll to position [168, 0]
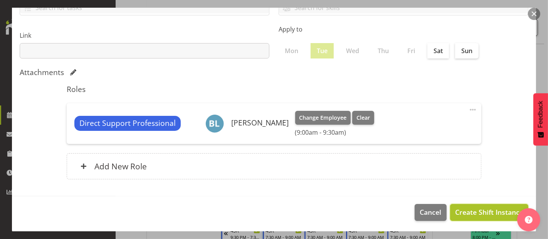
click at [492, 211] on span "Create Shift Instance" at bounding box center [489, 212] width 68 height 10
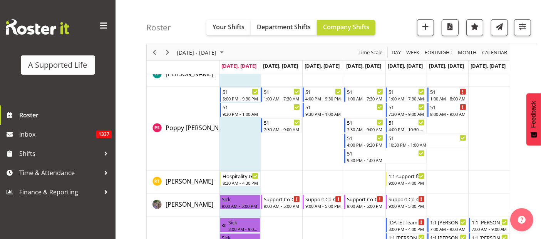
scroll to position [3426, 0]
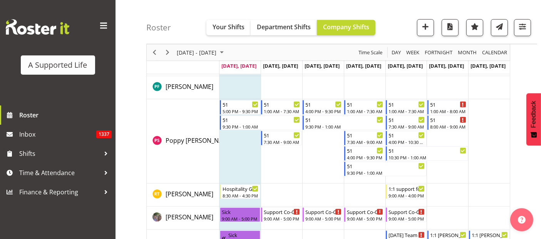
drag, startPoint x: 155, startPoint y: 47, endPoint x: 157, endPoint y: 69, distance: 21.7
click at [155, 47] on div "Timeline Week of September 8, 2025" at bounding box center [154, 52] width 13 height 16
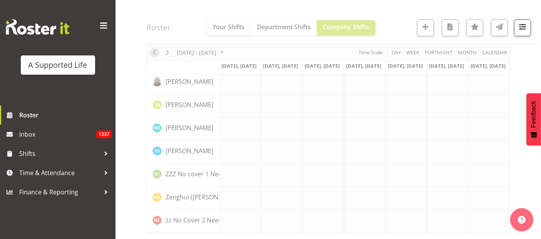
scroll to position [2234, 0]
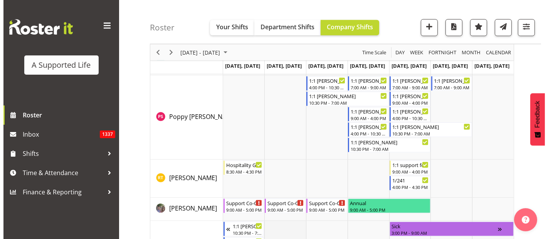
scroll to position [3725, 0]
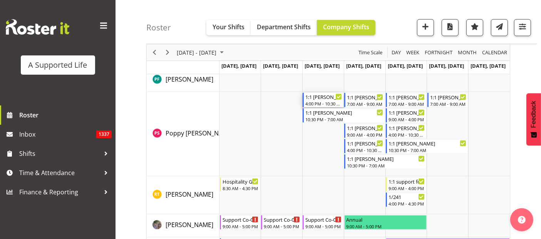
click at [327, 102] on div "4:00 PM - 10:30 PM" at bounding box center [324, 104] width 37 height 6
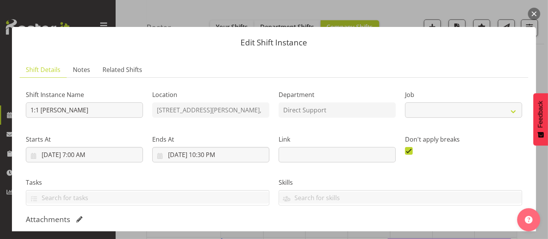
select select "4112"
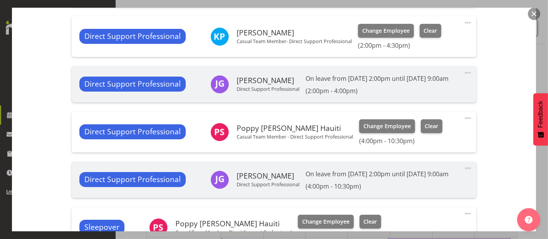
scroll to position [385, 0]
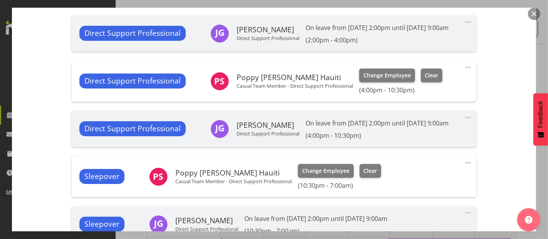
click at [465, 72] on span at bounding box center [467, 67] width 9 height 9
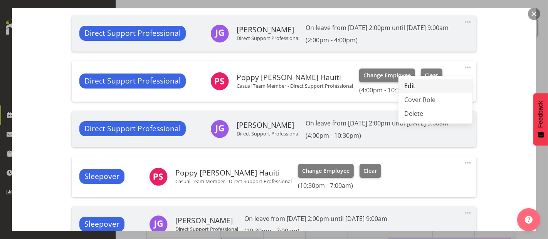
click at [412, 91] on link "Edit" at bounding box center [435, 86] width 74 height 14
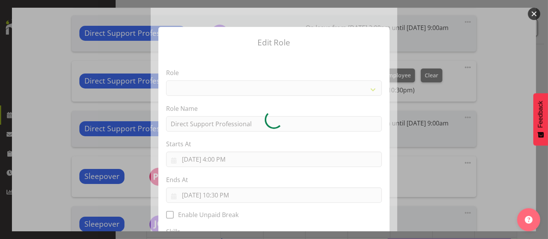
select select "519"
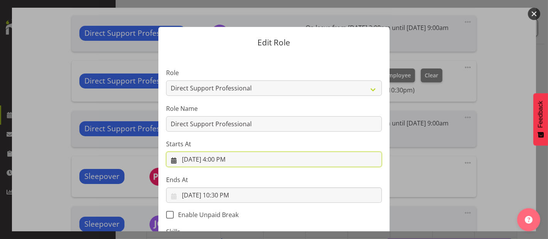
click at [230, 157] on input "9/3/2025, 4:00 PM" at bounding box center [274, 159] width 216 height 15
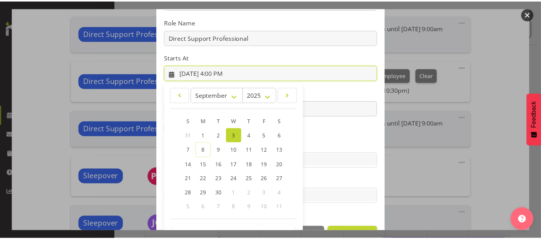
scroll to position [111, 0]
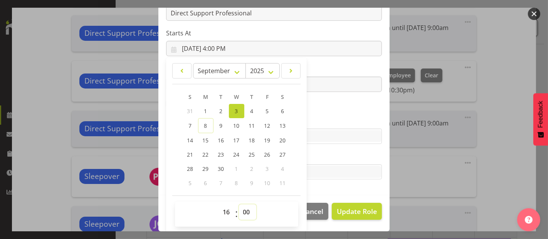
click at [244, 211] on select "00 01 02 03 04 05 06 07 08 09 10 11 12 13 14 15 16 17 18 19 20 21 22 23 24 25 2…" at bounding box center [247, 212] width 17 height 15
select select "30"
click at [239, 205] on select "00 01 02 03 04 05 06 07 08 09 10 11 12 13 14 15 16 17 18 19 20 21 22 23 24 25 2…" at bounding box center [247, 212] width 17 height 15
type input "9/3/2025, 4:30 PM"
click at [369, 215] on span "Update Role" at bounding box center [357, 212] width 40 height 10
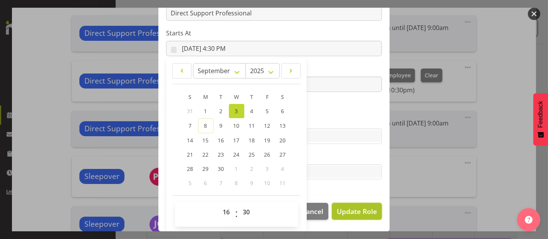
select select
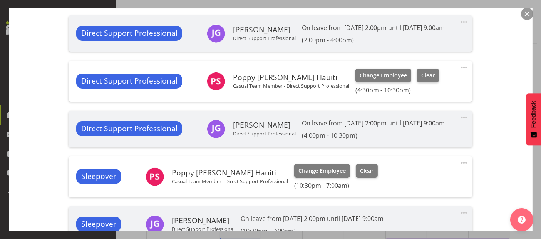
scroll to position [514, 0]
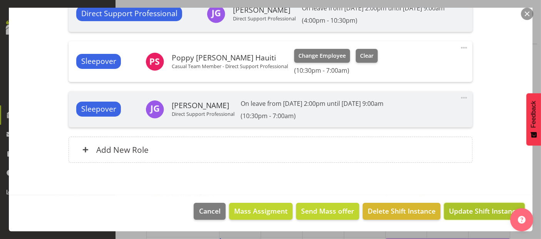
click at [479, 215] on span "Update Shift Instance" at bounding box center [484, 211] width 71 height 10
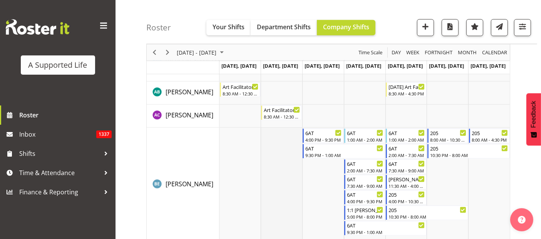
scroll to position [761, 0]
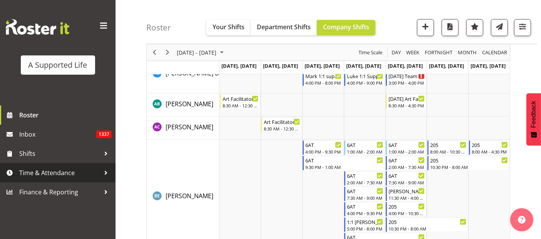
click at [71, 171] on span "Time & Attendance" at bounding box center [59, 173] width 81 height 12
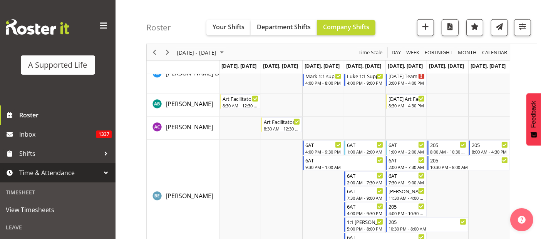
scroll to position [86, 0]
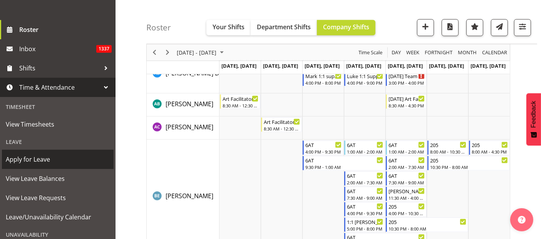
click at [50, 160] on span "Apply for Leave" at bounding box center [58, 160] width 104 height 12
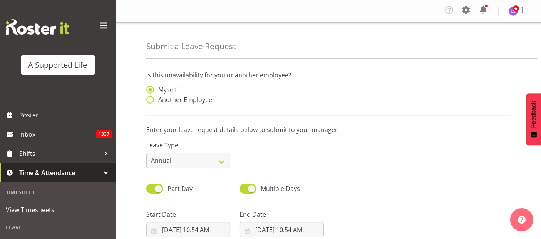
click at [149, 99] on span at bounding box center [150, 100] width 8 height 8
click at [149, 99] on input "Another Employee" at bounding box center [148, 99] width 5 height 5
radio input "true"
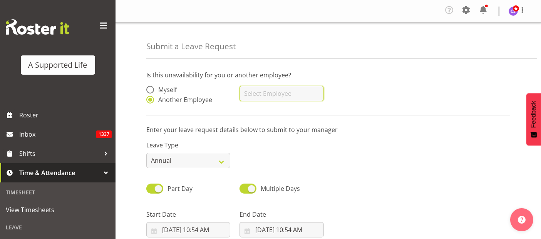
click at [252, 97] on input "text" at bounding box center [282, 93] width 84 height 15
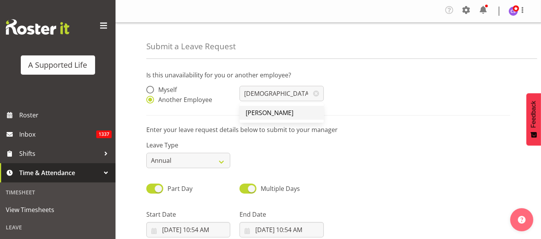
click at [262, 111] on span "[PERSON_NAME]" at bounding box center [270, 113] width 48 height 8
type input "[PERSON_NAME]"
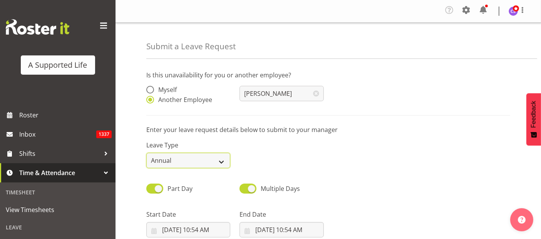
click at [223, 158] on select "Annual Sick Bereavement Domestic Violence Parental Jury Service Day In Lieu Oth…" at bounding box center [188, 160] width 84 height 15
select select "Sick"
click at [146, 153] on select "Annual Sick Bereavement Domestic Violence Parental Jury Service Day In Lieu Oth…" at bounding box center [188, 160] width 84 height 15
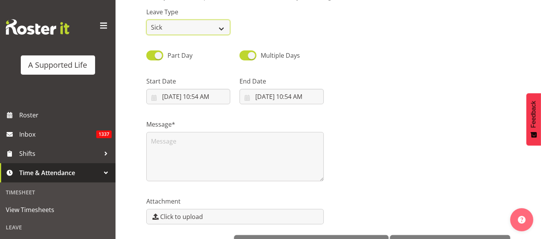
scroll to position [158, 0]
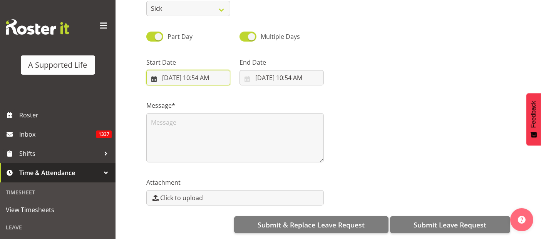
click at [199, 70] on input "9/8/2025, 10:54 AM" at bounding box center [188, 77] width 84 height 15
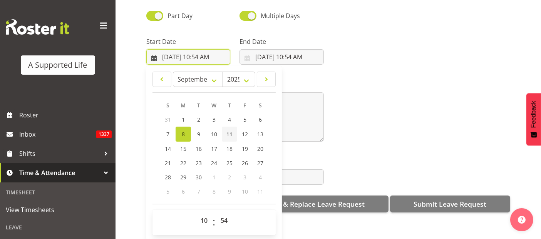
scroll to position [22, 0]
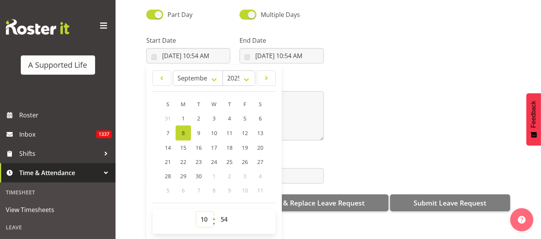
click at [203, 212] on select "00 01 02 03 04 05 06 07 08 09 10 11 12 13 14 15 16 17 18 19 20 21 22 23" at bounding box center [205, 219] width 17 height 15
select select "8"
click at [197, 212] on select "00 01 02 03 04 05 06 07 08 09 10 11 12 13 14 15 16 17 18 19 20 21 22 23" at bounding box center [205, 219] width 17 height 15
type input "9/8/2025, 8:54 AM"
drag, startPoint x: 229, startPoint y: 211, endPoint x: 232, endPoint y: 206, distance: 6.2
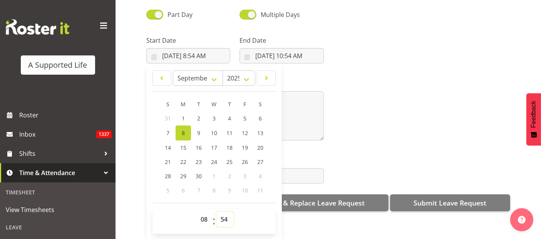
click at [229, 212] on select "00 01 02 03 04 05 06 07 08 09 10 11 12 13 14 15 16 17 18 19 20 21 22 23 24 25 2…" at bounding box center [225, 219] width 17 height 15
select select "30"
click at [217, 212] on select "00 01 02 03 04 05 06 07 08 09 10 11 12 13 14 15 16 17 18 19 20 21 22 23 24 25 2…" at bounding box center [225, 219] width 17 height 15
type input "9/8/2025, 8:30 AM"
click at [289, 48] on input "9/8/2025, 10:54 AM" at bounding box center [282, 55] width 84 height 15
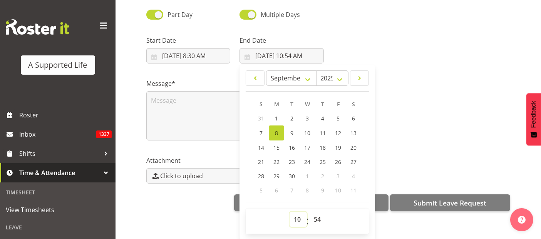
drag, startPoint x: 301, startPoint y: 212, endPoint x: 302, endPoint y: 206, distance: 6.5
click at [301, 212] on select "00 01 02 03 04 05 06 07 08 09 10 11 12 13 14 15 16 17 18 19 20 21 22 23" at bounding box center [298, 219] width 17 height 15
select select "12"
click at [290, 212] on select "00 01 02 03 04 05 06 07 08 09 10 11 12 13 14 15 16 17 18 19 20 21 22 23" at bounding box center [298, 219] width 17 height 15
type input "9/8/2025, 12:54 PM"
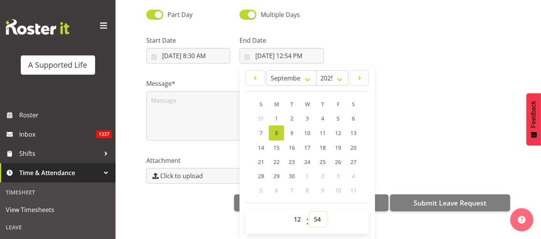
click at [314, 212] on select "00 01 02 03 04 05 06 07 08 09 10 11 12 13 14 15 16 17 18 19 20 21 22 23 24 25 2…" at bounding box center [318, 219] width 17 height 15
select select "30"
click at [310, 212] on select "00 01 02 03 04 05 06 07 08 09 10 11 12 13 14 15 16 17 18 19 20 21 22 23 24 25 2…" at bounding box center [318, 219] width 17 height 15
type input "9/8/2025, 12:30 PM"
click at [175, 99] on textarea at bounding box center [235, 115] width 178 height 49
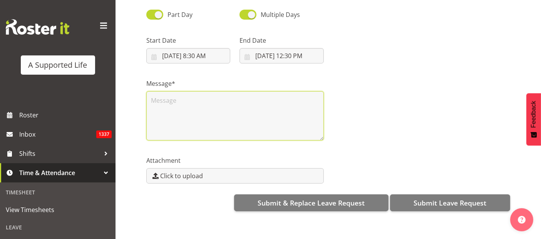
scroll to position [0, 0]
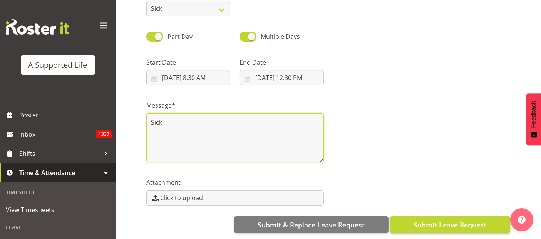
type textarea "Sick"
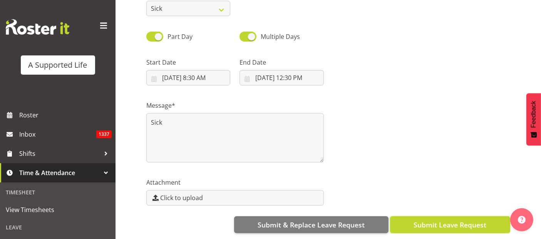
click at [479, 220] on span "Submit Leave Request" at bounding box center [450, 225] width 73 height 10
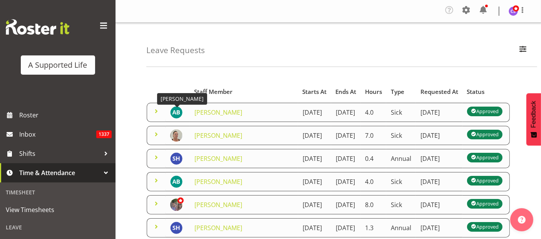
click at [172, 115] on img at bounding box center [176, 112] width 12 height 12
click at [224, 115] on link "[PERSON_NAME]" at bounding box center [219, 112] width 48 height 8
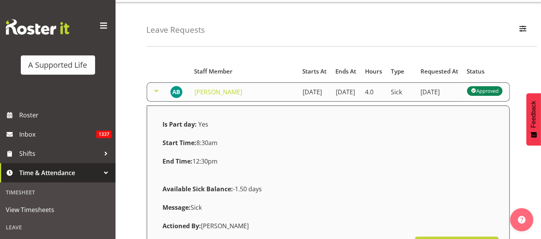
scroll to position [171, 0]
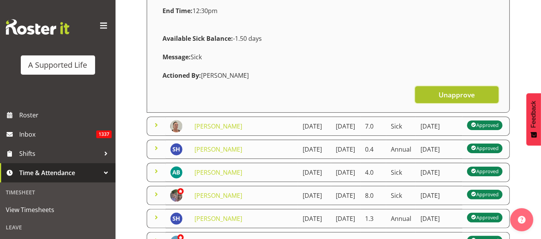
click at [453, 100] on span "Unapprove" at bounding box center [457, 95] width 36 height 10
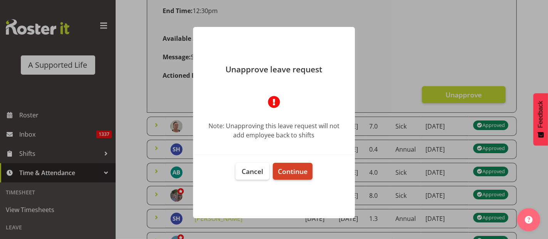
click at [278, 176] on button "Continue" at bounding box center [293, 171] width 40 height 17
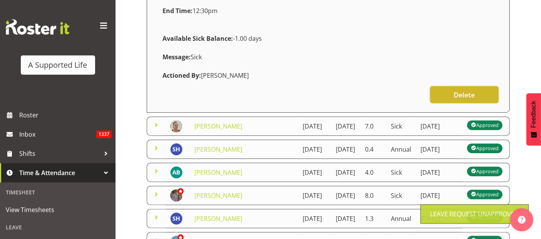
click at [455, 100] on span "Delete" at bounding box center [464, 95] width 21 height 10
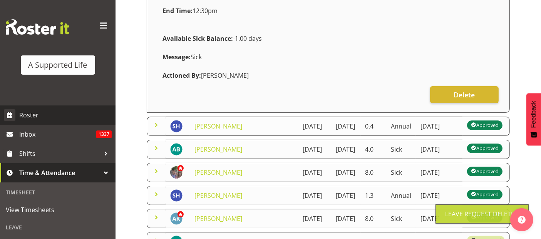
scroll to position [10, 0]
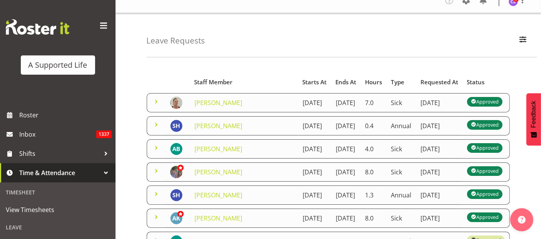
click at [232, 104] on td "[PERSON_NAME]" at bounding box center [244, 102] width 108 height 19
click at [204, 105] on link "[PERSON_NAME]" at bounding box center [219, 103] width 48 height 8
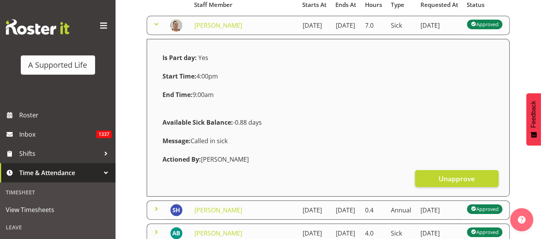
scroll to position [86, 0]
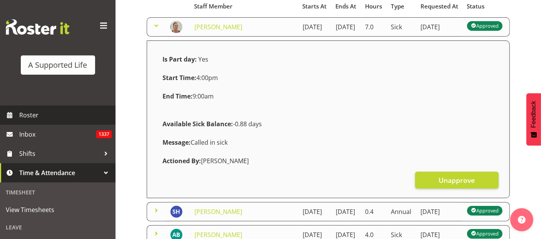
click at [30, 111] on span "Roster" at bounding box center [65, 115] width 92 height 12
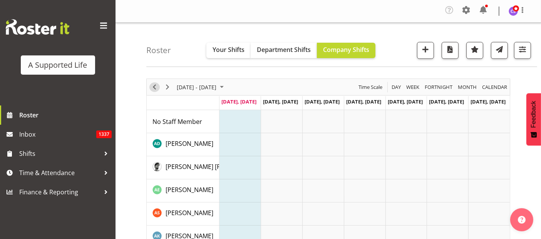
drag, startPoint x: 155, startPoint y: 85, endPoint x: 185, endPoint y: 149, distance: 71.2
click at [156, 85] on span "Previous" at bounding box center [154, 87] width 9 height 10
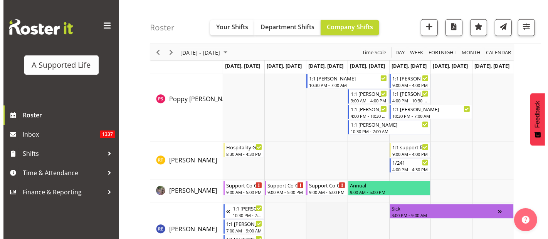
scroll to position [3810, 0]
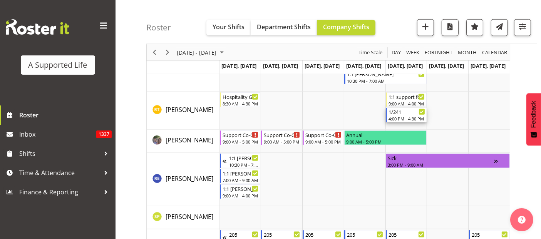
click at [420, 117] on div "4:00 PM - 4:30 PM" at bounding box center [407, 119] width 37 height 6
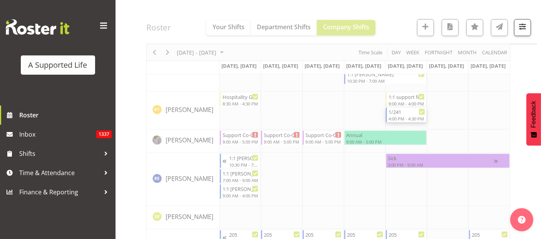
select select
select select "8"
select select "2025"
select select "22"
select select "30"
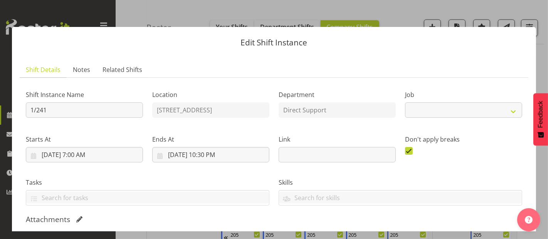
select select "4112"
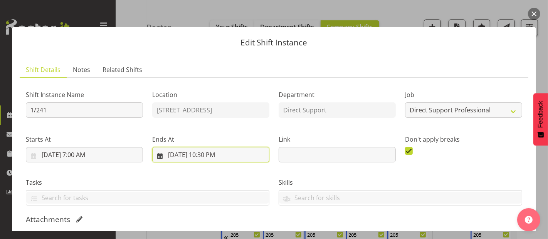
click at [209, 153] on input "9/5/2025, 10:30 PM" at bounding box center [210, 154] width 117 height 15
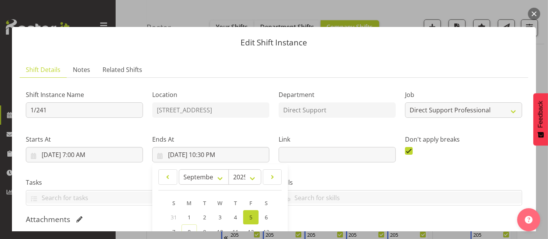
click at [91, 130] on div "Starts At 9/5/2025, 7:00 AM January February March April May June July August S…" at bounding box center [84, 145] width 126 height 43
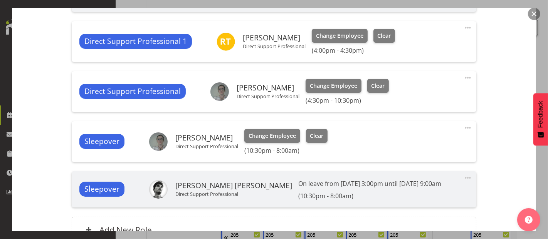
scroll to position [299, 0]
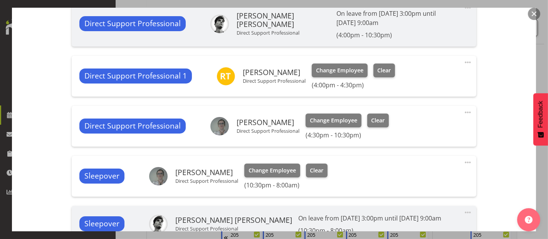
click at [464, 62] on span at bounding box center [467, 62] width 9 height 9
click at [416, 76] on link "Edit" at bounding box center [435, 81] width 74 height 14
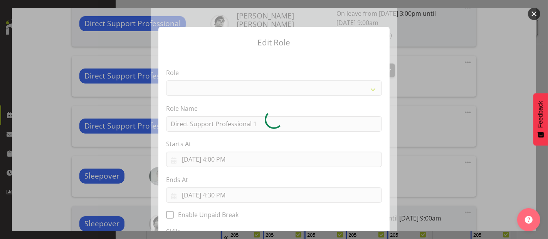
select select "519"
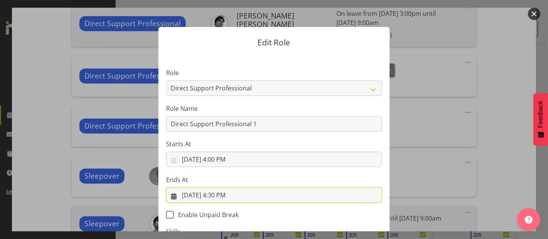
click at [218, 195] on input "9/5/2025, 4:30 PM" at bounding box center [274, 195] width 216 height 15
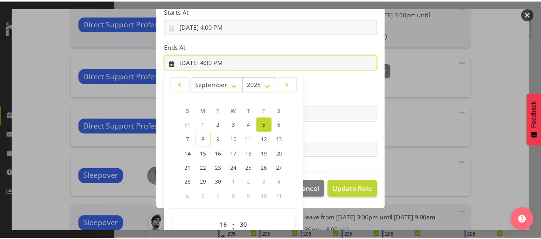
scroll to position [147, 0]
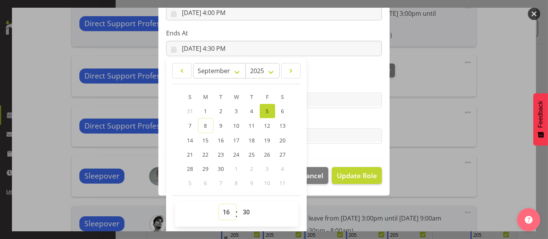
click at [224, 210] on select "00 01 02 03 04 05 06 07 08 09 10 11 12 13 14 15 16 17 18 19 20 21 22 23" at bounding box center [227, 212] width 17 height 15
select select "17"
click at [219, 205] on select "00 01 02 03 04 05 06 07 08 09 10 11 12 13 14 15 16 17 18 19 20 21 22 23" at bounding box center [227, 212] width 17 height 15
type input "9/5/2025, 5:30 PM"
click at [243, 213] on select "00 01 02 03 04 05 06 07 08 09 10 11 12 13 14 15 16 17 18 19 20 21 22 23 24 25 2…" at bounding box center [247, 212] width 17 height 15
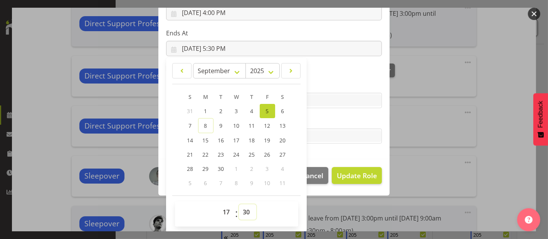
select select "10"
click at [239, 205] on select "00 01 02 03 04 05 06 07 08 09 10 11 12 13 14 15 16 17 18 19 20 21 22 23 24 25 2…" at bounding box center [247, 212] width 17 height 15
type input "9/5/2025, 5:10 PM"
click at [359, 173] on span "Update Role" at bounding box center [357, 176] width 40 height 10
select select
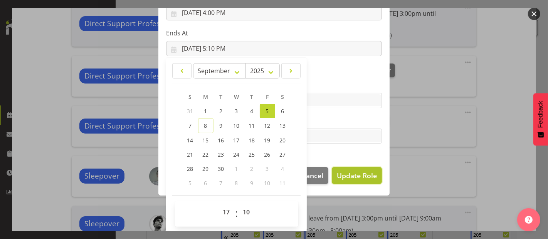
select select
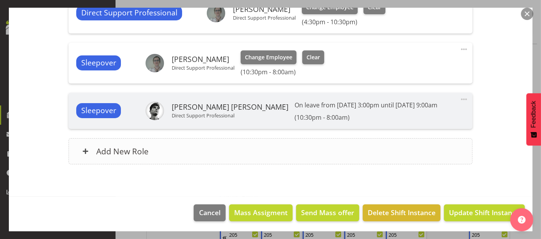
scroll to position [327, 0]
click at [487, 210] on span "Update Shift Instance" at bounding box center [484, 213] width 71 height 10
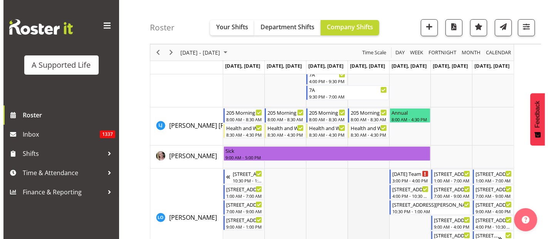
scroll to position [2826, 0]
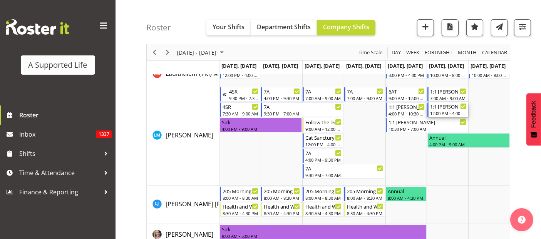
click at [445, 110] on div "12:00 PM - 4:00 PM" at bounding box center [448, 113] width 37 height 6
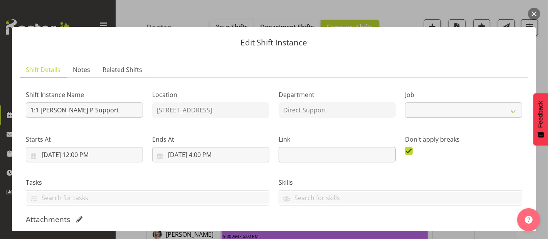
select select "4112"
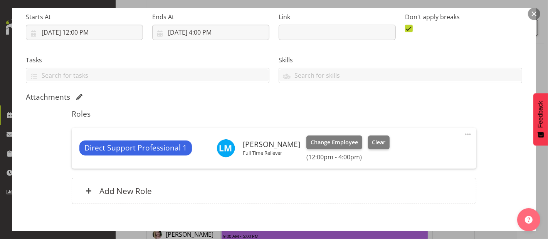
scroll to position [128, 0]
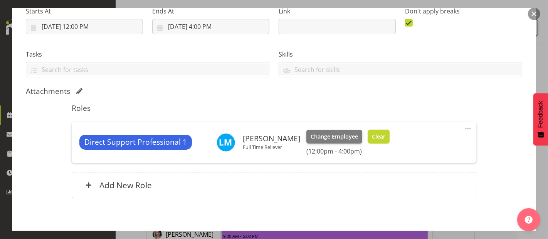
click at [372, 136] on span "Clear" at bounding box center [378, 137] width 13 height 8
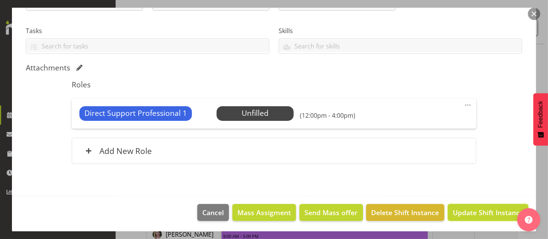
click at [494, 214] on span "Update Shift Instance" at bounding box center [488, 213] width 71 height 10
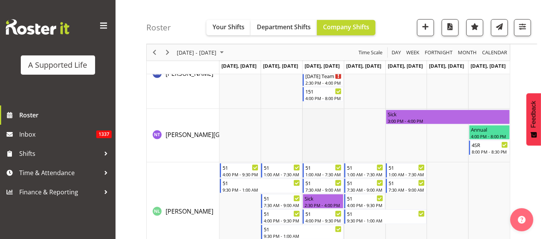
scroll to position [3433, 0]
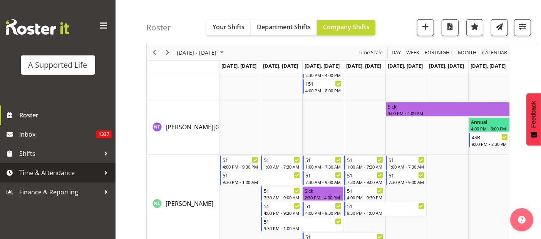
click at [34, 172] on span "Time & Attendance" at bounding box center [59, 173] width 81 height 12
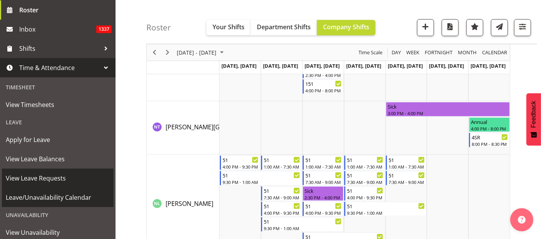
scroll to position [128, 0]
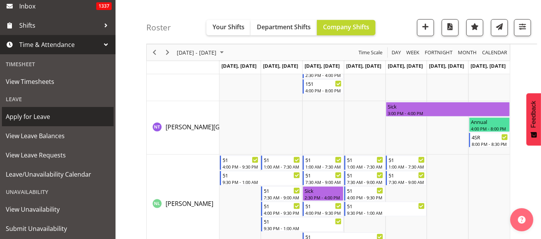
click at [22, 120] on span "Apply for Leave" at bounding box center [58, 117] width 104 height 12
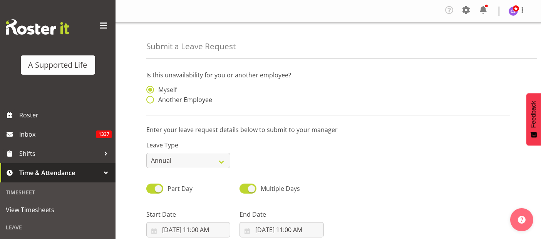
click at [153, 100] on span at bounding box center [150, 100] width 8 height 8
click at [151, 100] on input "Another Employee" at bounding box center [148, 99] width 5 height 5
radio input "true"
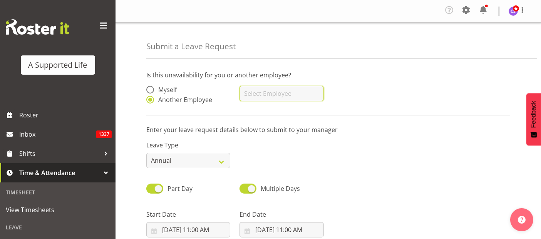
click at [272, 97] on input "text" at bounding box center [282, 93] width 84 height 15
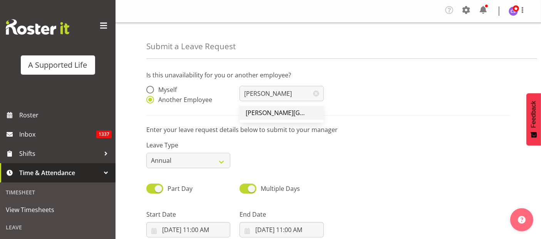
click at [269, 113] on span "[PERSON_NAME][GEOGRAPHIC_DATA]" at bounding box center [300, 113] width 109 height 8
type input "[PERSON_NAME][GEOGRAPHIC_DATA]"
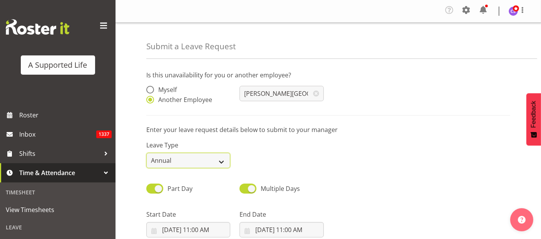
click at [199, 157] on select "Annual Sick Bereavement Domestic Violence Parental Jury Service Day In [GEOGRAP…" at bounding box center [188, 160] width 84 height 15
click at [146, 153] on select "Annual Sick Bereavement Domestic Violence Parental Jury Service Day In [GEOGRAP…" at bounding box center [188, 160] width 84 height 15
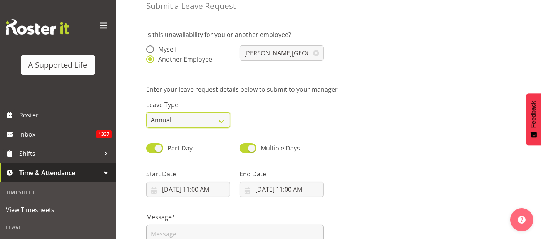
scroll to position [128, 0]
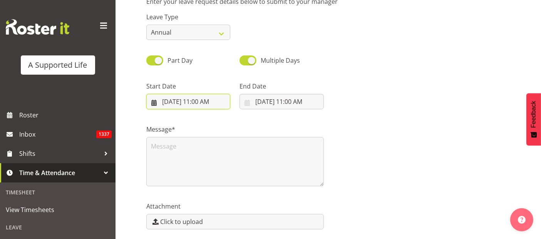
click at [197, 101] on input "[DATE] 11:00 AM" at bounding box center [188, 101] width 84 height 15
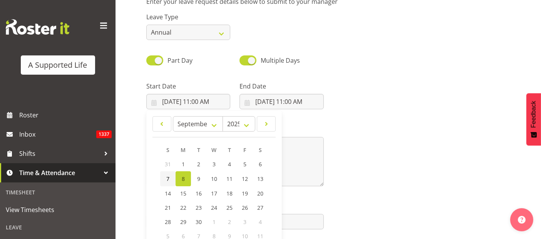
click at [170, 174] on link "7" at bounding box center [167, 178] width 15 height 15
type input "[DATE] 11:00 AM"
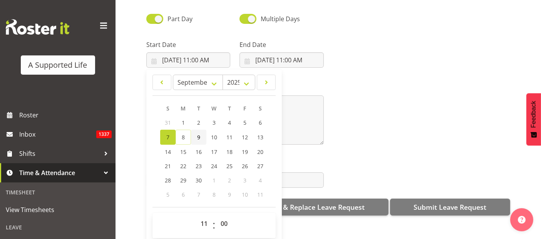
scroll to position [158, 0]
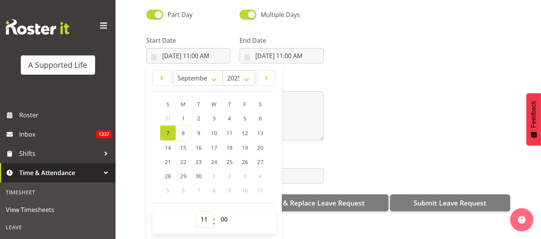
click at [202, 214] on select "00 01 02 03 04 05 06 07 08 09 10 11 12 13 14 15 16 17 18 19 20 21 22 23" at bounding box center [205, 219] width 17 height 15
select select "20"
click at [197, 212] on select "00 01 02 03 04 05 06 07 08 09 10 11 12 13 14 15 16 17 18 19 20 21 22 23" at bounding box center [205, 219] width 17 height 15
type input "[DATE] 8:00 PM"
click at [289, 49] on input "[DATE] 11:00 AM" at bounding box center [282, 55] width 84 height 15
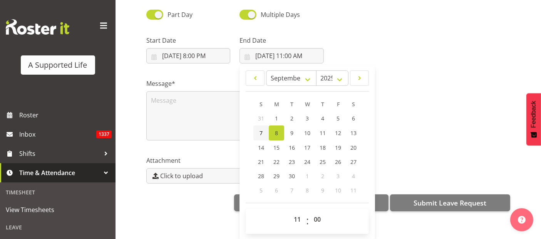
drag, startPoint x: 260, startPoint y: 127, endPoint x: 269, endPoint y: 129, distance: 8.4
click at [260, 129] on span "7" at bounding box center [261, 132] width 3 height 7
type input "[DATE] 11:00 AM"
click at [297, 213] on select "00 01 02 03 04 05 06 07 08 09 10 11 12 13 14 15 16 17 18 19 20 21 22 23" at bounding box center [298, 219] width 17 height 15
select select "20"
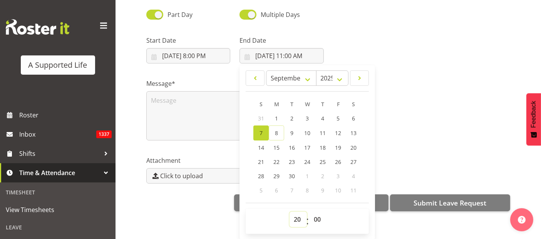
click at [290, 212] on select "00 01 02 03 04 05 06 07 08 09 10 11 12 13 14 15 16 17 18 19 20 21 22 23" at bounding box center [298, 219] width 17 height 15
type input "[DATE] 8:00 PM"
drag, startPoint x: 317, startPoint y: 214, endPoint x: 318, endPoint y: 210, distance: 3.9
click at [317, 215] on select "00 01 02 03 04 05 06 07 08 09 10 11 12 13 14 15 16 17 18 19 20 21 22 23 24 25 2…" at bounding box center [318, 219] width 17 height 15
select select "30"
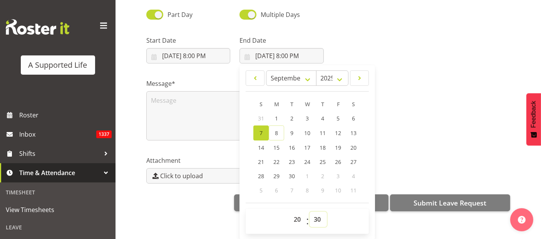
click at [310, 212] on select "00 01 02 03 04 05 06 07 08 09 10 11 12 13 14 15 16 17 18 19 20 21 22 23 24 25 2…" at bounding box center [318, 219] width 17 height 15
type input "[DATE] 8:30 PM"
click at [174, 102] on textarea at bounding box center [235, 115] width 178 height 49
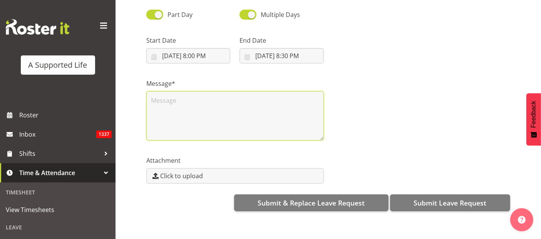
scroll to position [0, 0]
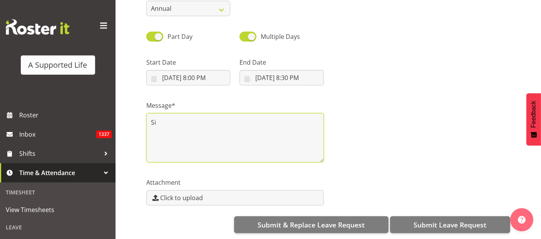
type textarea "S"
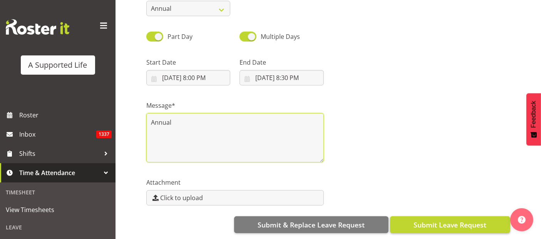
type textarea "Annual"
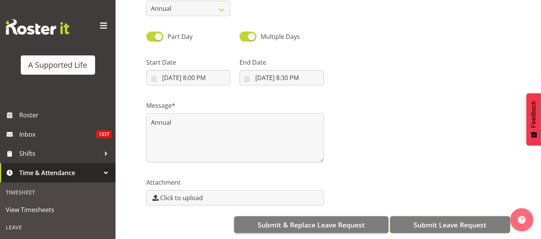
drag, startPoint x: 463, startPoint y: 216, endPoint x: 469, endPoint y: 212, distance: 6.9
click at [463, 220] on span "Submit Leave Request" at bounding box center [450, 225] width 73 height 10
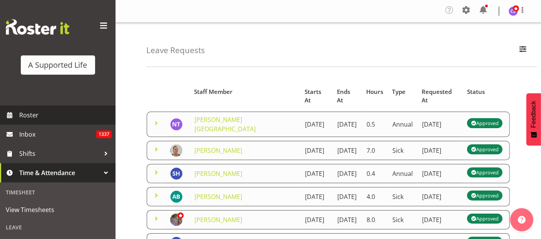
click at [30, 112] on span "Roster" at bounding box center [65, 115] width 92 height 12
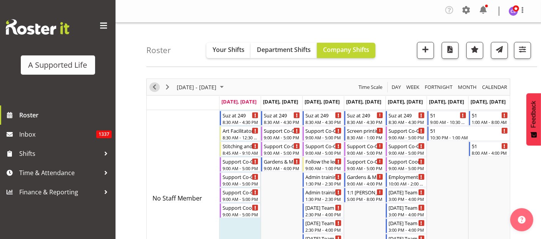
drag, startPoint x: 151, startPoint y: 86, endPoint x: 158, endPoint y: 90, distance: 8.3
click at [152, 86] on span "Previous" at bounding box center [154, 87] width 9 height 10
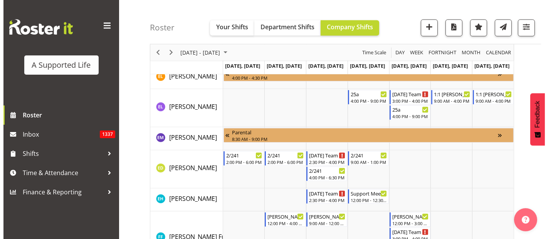
scroll to position [1627, 0]
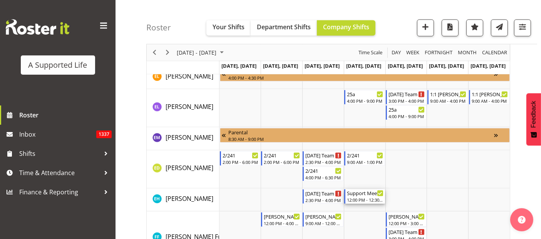
click at [351, 201] on div "12:00 PM - 12:30 PM" at bounding box center [365, 200] width 37 height 6
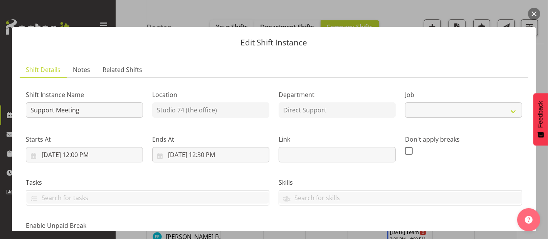
select select "4112"
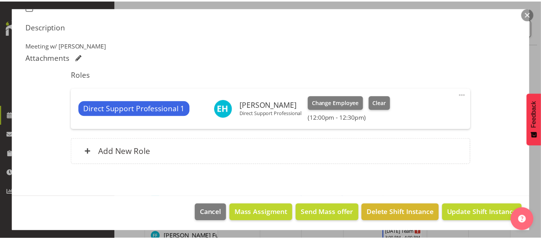
scroll to position [231, 0]
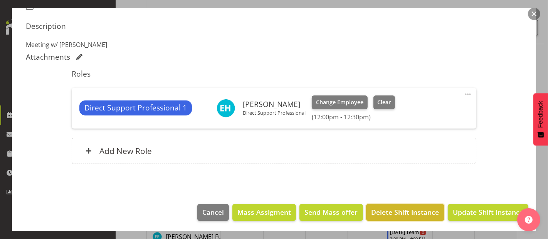
click at [427, 212] on span "Delete Shift Instance" at bounding box center [405, 212] width 68 height 10
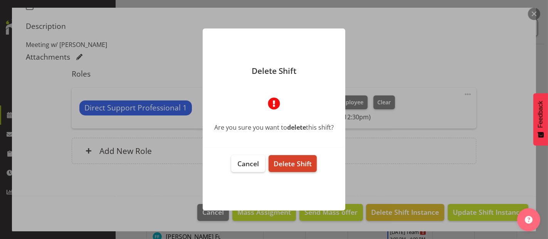
click at [300, 170] on button "Delete Shift" at bounding box center [293, 163] width 48 height 17
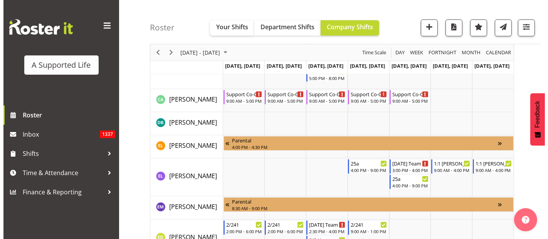
scroll to position [1643, 0]
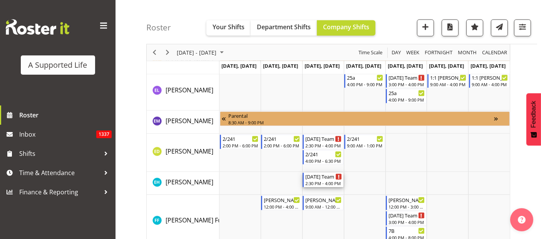
click at [330, 173] on div "Wednesday Team Meeting" at bounding box center [324, 177] width 37 height 8
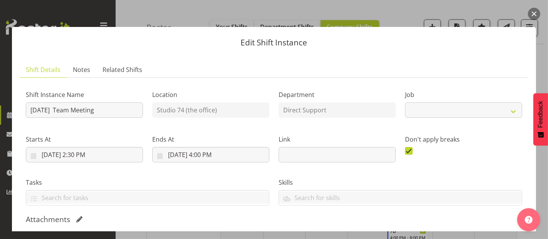
select select "4112"
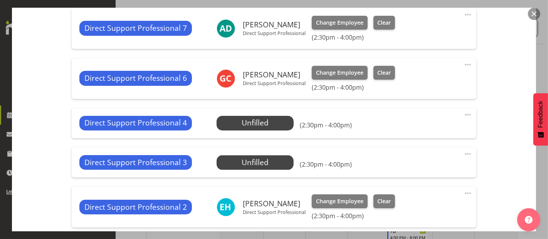
scroll to position [1455, 0]
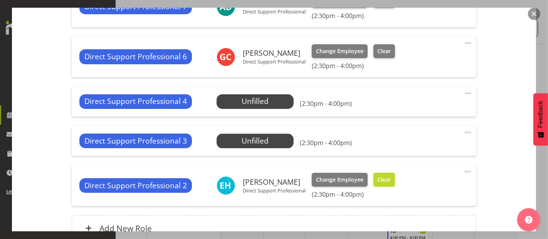
click at [391, 179] on button "Clear" at bounding box center [384, 180] width 22 height 14
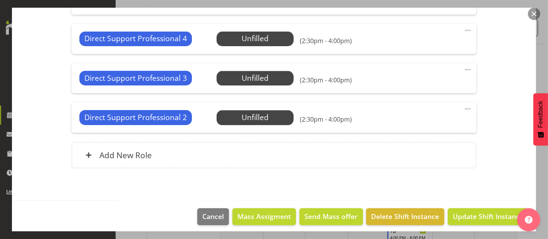
scroll to position [1524, 0]
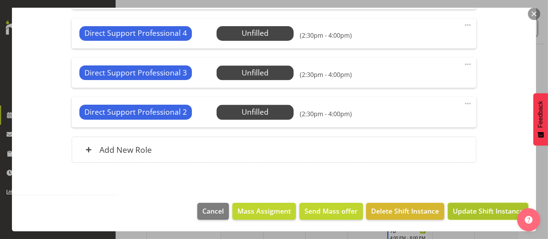
click at [490, 211] on span "Update Shift Instance" at bounding box center [488, 211] width 71 height 10
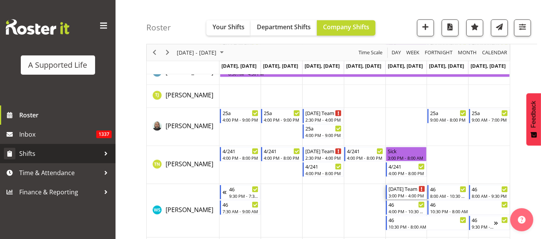
scroll to position [4635, 0]
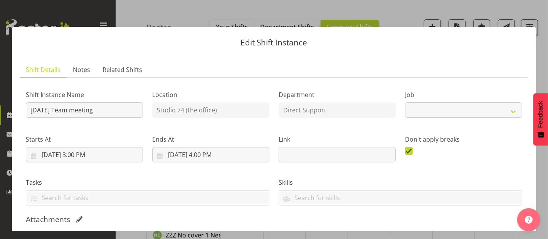
select select "4112"
click at [405, 10] on div "Edit Shift Instance Shift Details Notes Related Shifts Shift Instance Name Frid…" at bounding box center [273, 120] width 539 height 224
click at [535, 12] on button "button" at bounding box center [534, 14] width 12 height 12
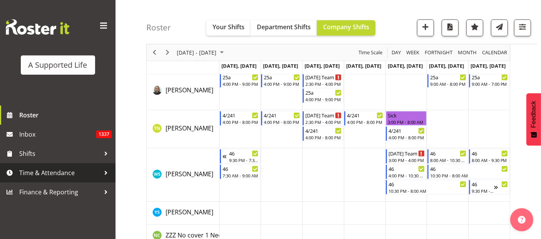
click at [44, 170] on span "Time & Attendance" at bounding box center [59, 173] width 81 height 12
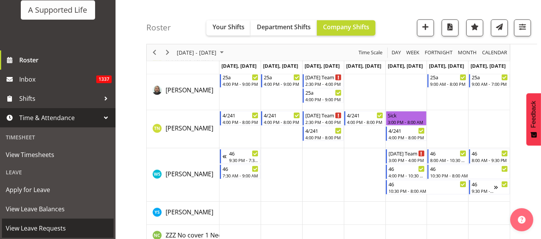
scroll to position [128, 0]
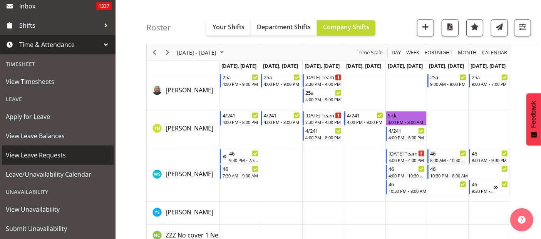
click at [54, 160] on span "View Leave Requests" at bounding box center [58, 156] width 104 height 12
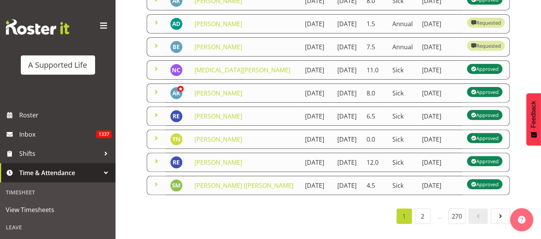
scroll to position [299, 0]
click at [208, 144] on link "[PERSON_NAME]" at bounding box center [219, 139] width 48 height 8
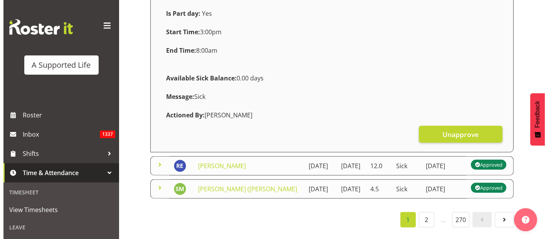
scroll to position [471, 0]
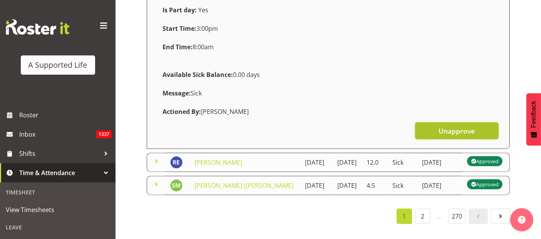
click at [457, 136] on span "Unapprove" at bounding box center [457, 131] width 36 height 10
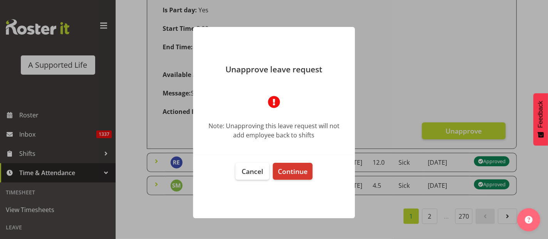
click at [390, 106] on div at bounding box center [274, 119] width 548 height 239
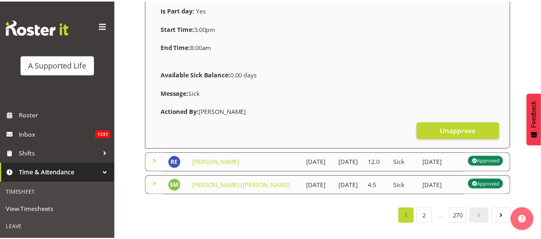
scroll to position [480, 0]
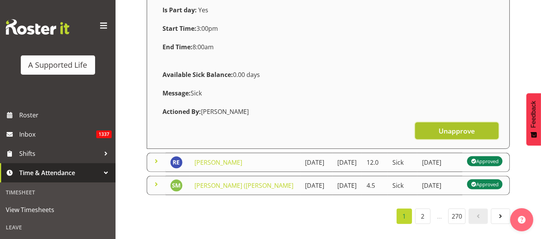
click at [445, 136] on span "Unapprove" at bounding box center [457, 131] width 36 height 10
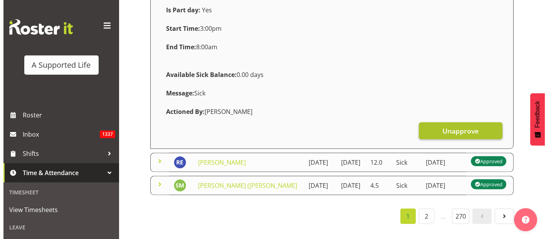
scroll to position [471, 0]
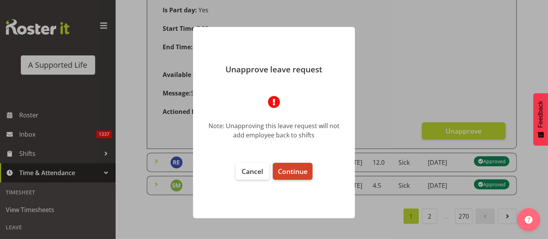
click at [303, 168] on span "Continue" at bounding box center [293, 171] width 30 height 9
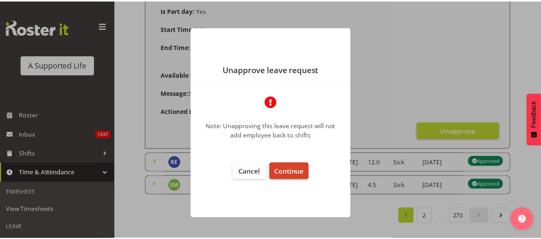
scroll to position [480, 0]
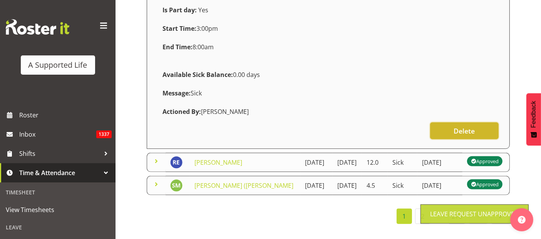
click at [455, 136] on span "Delete" at bounding box center [464, 131] width 21 height 10
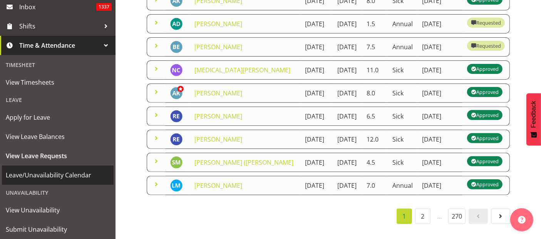
scroll to position [128, 0]
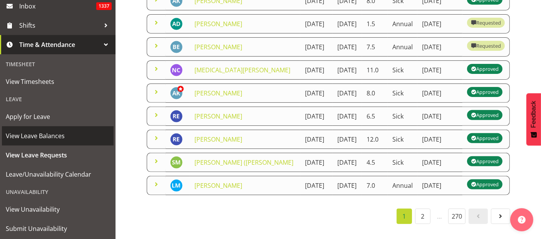
click at [50, 133] on span "View Leave Balances" at bounding box center [58, 136] width 104 height 12
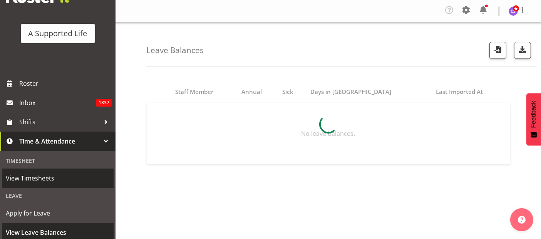
scroll to position [86, 0]
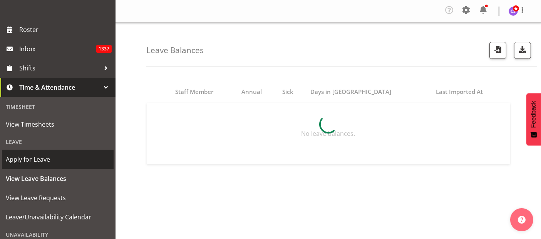
click at [39, 161] on span "Apply for Leave" at bounding box center [58, 160] width 104 height 12
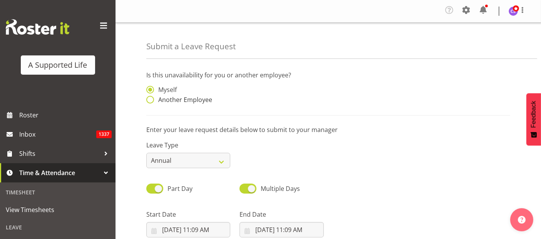
click at [150, 97] on span at bounding box center [150, 100] width 8 height 8
click at [150, 97] on input "Another Employee" at bounding box center [148, 99] width 5 height 5
radio input "true"
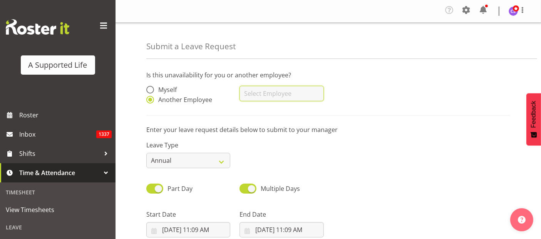
click at [257, 95] on input "text" at bounding box center [282, 93] width 84 height 15
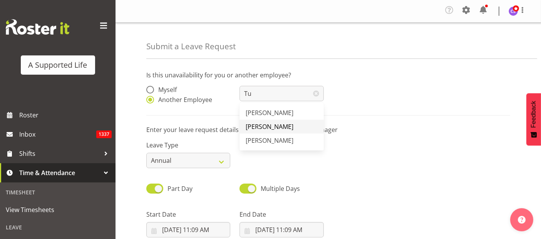
click at [299, 125] on link "[PERSON_NAME]" at bounding box center [282, 127] width 84 height 14
type input "[PERSON_NAME]"
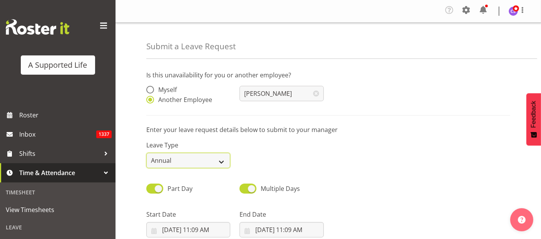
click at [220, 166] on select "Annual Sick Bereavement Domestic Violence Parental Jury Service Day In [GEOGRAP…" at bounding box center [188, 160] width 84 height 15
select select "Sick"
click at [146, 153] on select "Annual Sick Bereavement Domestic Violence Parental Jury Service Day In [GEOGRAP…" at bounding box center [188, 160] width 84 height 15
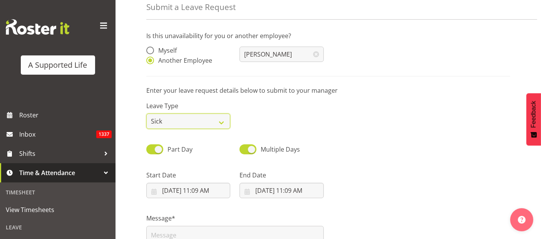
scroll to position [86, 0]
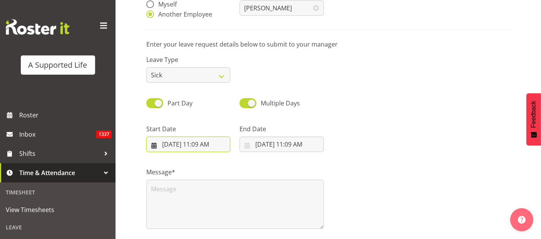
click at [185, 148] on input "[DATE] 11:09 AM" at bounding box center [188, 144] width 84 height 15
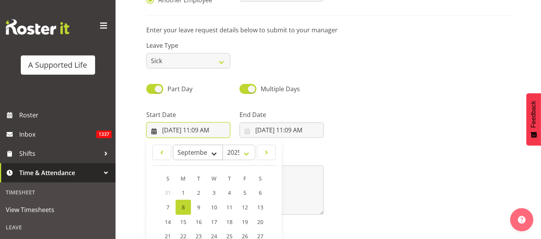
scroll to position [22, 0]
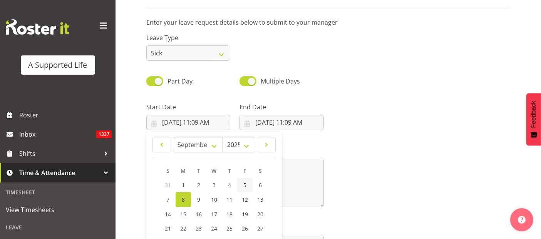
click at [240, 185] on link "5" at bounding box center [244, 185] width 15 height 14
type input "[DATE] 11:09 AM"
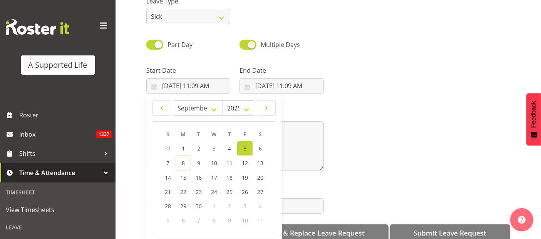
scroll to position [158, 0]
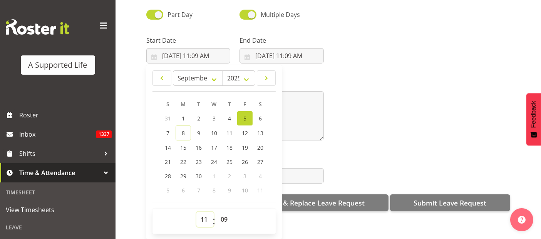
click at [211, 215] on select "00 01 02 03 04 05 06 07 08 09 10 11 12 13 14 15 16 17 18 19 20 21 22 23" at bounding box center [205, 219] width 17 height 15
select select "15"
click at [197, 212] on select "00 01 02 03 04 05 06 07 08 09 10 11 12 13 14 15 16 17 18 19 20 21 22 23" at bounding box center [205, 219] width 17 height 15
type input "[DATE] 3:09 PM"
click at [229, 213] on select "00 01 02 03 04 05 06 07 08 09 10 11 12 13 14 15 16 17 18 19 20 21 22 23 24 25 2…" at bounding box center [225, 219] width 17 height 15
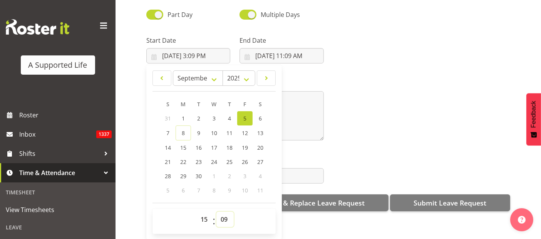
select select "0"
click at [217, 212] on select "00 01 02 03 04 05 06 07 08 09 10 11 12 13 14 15 16 17 18 19 20 21 22 23 24 25 2…" at bounding box center [225, 219] width 17 height 15
type input "[DATE] 3:00 PM"
click at [286, 48] on input "[DATE] 11:09 AM" at bounding box center [282, 55] width 84 height 15
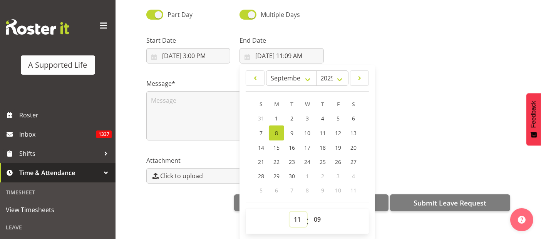
click at [297, 213] on select "00 01 02 03 04 05 06 07 08 09 10 11 12 13 14 15 16 17 18 19 20 21 22 23" at bounding box center [298, 219] width 17 height 15
select select "20"
click at [290, 212] on select "00 01 02 03 04 05 06 07 08 09 10 11 12 13 14 15 16 17 18 19 20 21 22 23" at bounding box center [298, 219] width 17 height 15
type input "[DATE] 8:09 PM"
click at [319, 212] on select "00 01 02 03 04 05 06 07 08 09 10 11 12 13 14 15 16 17 18 19 20 21 22 23 24 25 2…" at bounding box center [318, 219] width 17 height 15
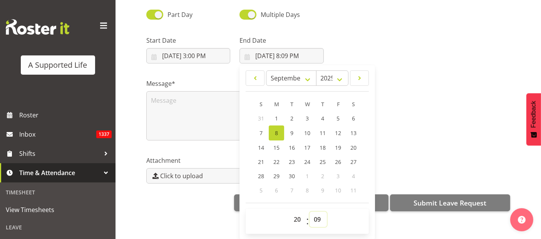
select select "0"
click at [310, 212] on select "00 01 02 03 04 05 06 07 08 09 10 11 12 13 14 15 16 17 18 19 20 21 22 23 24 25 2…" at bounding box center [318, 219] width 17 height 15
click at [338, 115] on span "5" at bounding box center [338, 118] width 3 height 7
type input "[DATE] 8:00 PM"
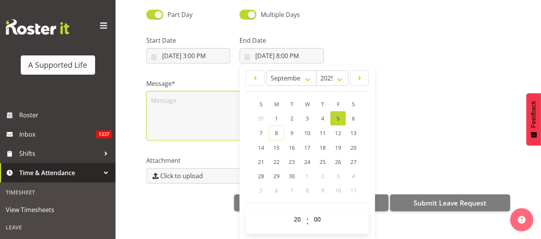
click at [159, 91] on textarea at bounding box center [235, 115] width 178 height 49
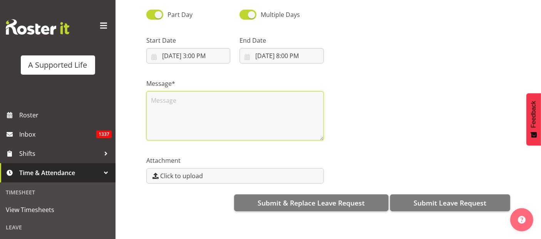
scroll to position [0, 0]
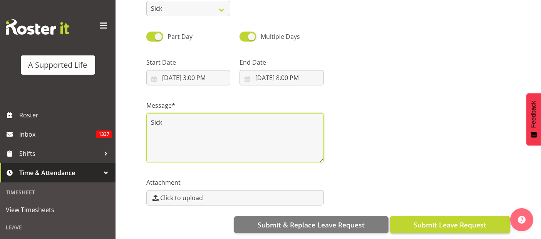
type textarea "Sick"
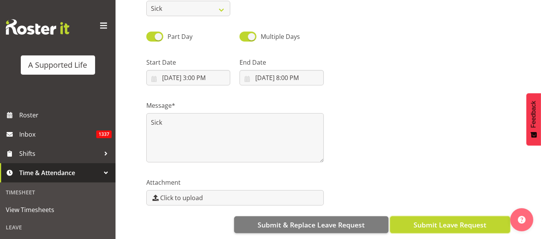
click at [460, 220] on span "Submit Leave Request" at bounding box center [450, 225] width 73 height 10
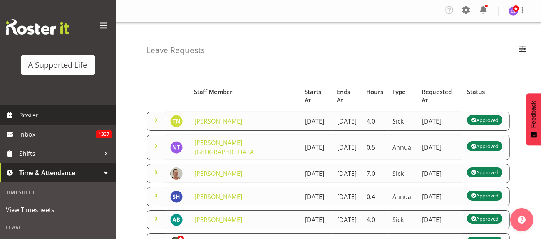
click at [23, 111] on span "Roster" at bounding box center [65, 115] width 92 height 12
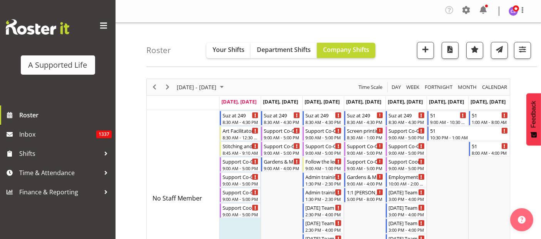
scroll to position [43, 0]
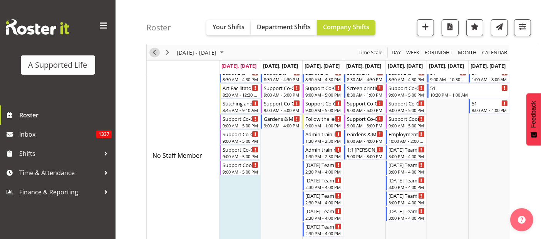
click at [156, 51] on span "Previous" at bounding box center [154, 53] width 9 height 10
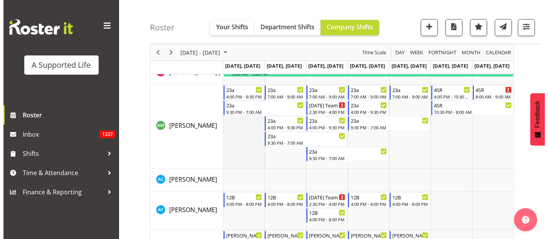
scroll to position [642, 0]
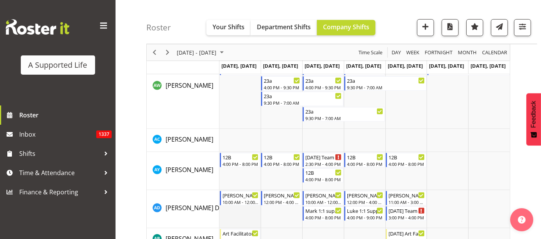
click at [240, 214] on td "Timeline Week of September 1, 2025" at bounding box center [241, 209] width 42 height 38
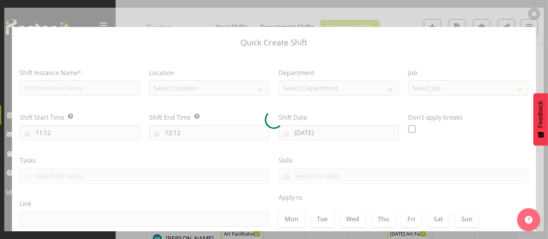
type input "[DATE]"
checkbox input "true"
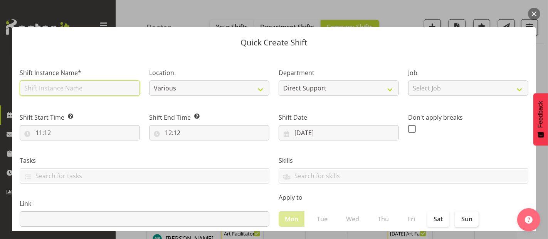
click at [56, 89] on input "text" at bounding box center [80, 88] width 120 height 15
type input "Maintenance"
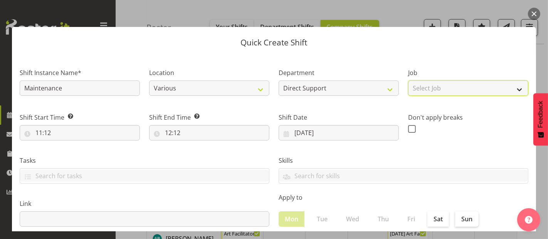
click at [486, 86] on select "Select Job Accounts and Payroll Admin Support Aspirations and Support Facilitat…" at bounding box center [468, 88] width 120 height 15
select select "4112"
click at [408, 81] on select "Select Job Accounts and Payroll Admin Support Aspirations and Support Facilitat…" at bounding box center [468, 88] width 120 height 15
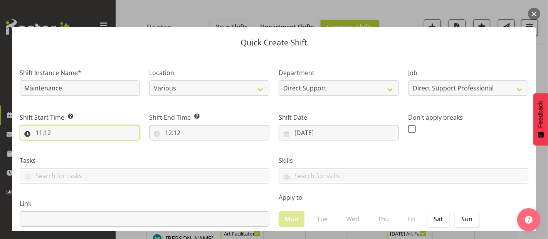
click at [59, 130] on input "11:12" at bounding box center [80, 132] width 120 height 15
click at [75, 152] on select "00 01 02 03 04 05 06 07 08 09 10 11 12 13 14 15 16 17 18 19 20 21 22 23" at bounding box center [72, 152] width 17 height 15
select select "12"
click at [64, 145] on select "00 01 02 03 04 05 06 07 08 09 10 11 12 13 14 15 16 17 18 19 20 21 22 23" at bounding box center [72, 152] width 17 height 15
type input "12:12"
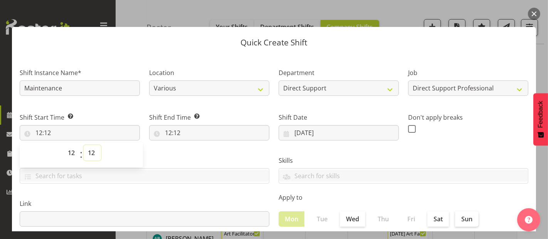
drag, startPoint x: 89, startPoint y: 153, endPoint x: 94, endPoint y: 147, distance: 8.2
click at [89, 152] on select "00 01 02 03 04 05 06 07 08 09 10 11 12 13 14 15 16 17 18 19 20 21 22 23 24 25 2…" at bounding box center [92, 152] width 17 height 15
select select "0"
click at [84, 145] on select "00 01 02 03 04 05 06 07 08 09 10 11 12 13 14 15 16 17 18 19 20 21 22 23 24 25 2…" at bounding box center [92, 152] width 17 height 15
type input "12:00"
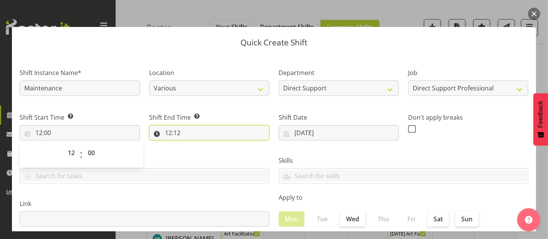
click at [176, 133] on input "12:12" at bounding box center [209, 132] width 120 height 15
drag, startPoint x: 201, startPoint y: 149, endPoint x: 204, endPoint y: 155, distance: 6.6
click at [201, 150] on select "00 01 02 03 04 05 06 07 08 09 10 11 12 13 14 15 16 17 18 19 20 21 22 23" at bounding box center [201, 152] width 17 height 15
select select "15"
click at [193, 145] on select "00 01 02 03 04 05 06 07 08 09 10 11 12 13 14 15 16 17 18 19 20 21 22 23" at bounding box center [201, 152] width 17 height 15
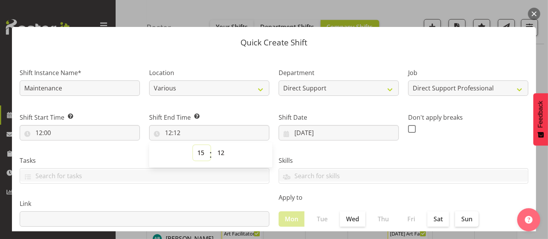
type input "15:12"
click at [222, 151] on select "00 01 02 03 04 05 06 07 08 09 10 11 12 13 14 15 16 17 18 19 20 21 22 23 24 25 2…" at bounding box center [221, 152] width 17 height 15
select select "0"
click at [213, 145] on select "00 01 02 03 04 05 06 07 08 09 10 11 12 13 14 15 16 17 18 19 20 21 22 23 24 25 2…" at bounding box center [221, 152] width 17 height 15
type input "15:00"
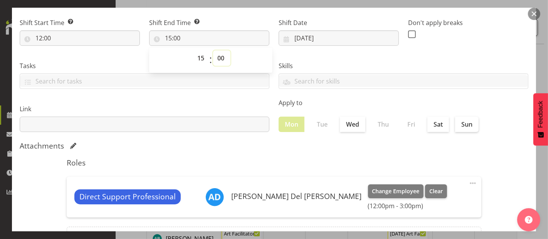
scroll to position [168, 0]
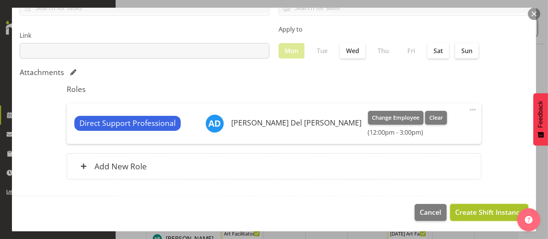
click at [471, 210] on span "Create Shift Instance" at bounding box center [489, 212] width 68 height 10
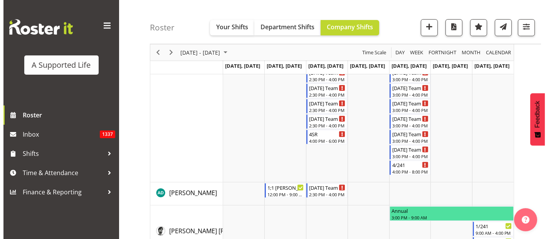
scroll to position [642, 0]
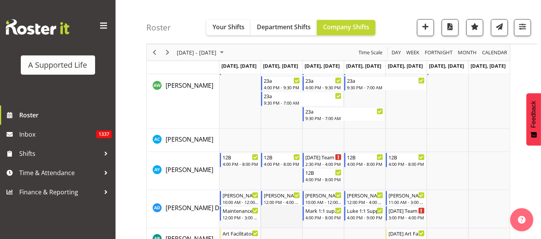
click at [276, 214] on td "Timeline Week of September 1, 2025" at bounding box center [282, 209] width 42 height 38
select select "11"
select select "13"
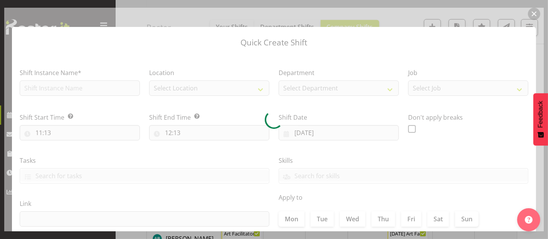
type input "[DATE]"
checkbox input "true"
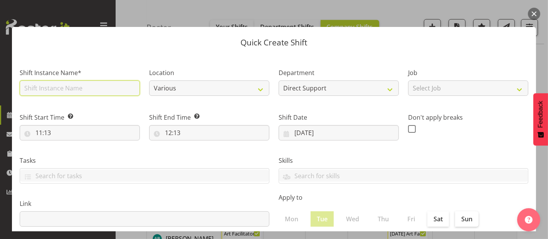
click at [52, 89] on input "text" at bounding box center [80, 88] width 120 height 15
type input "Maintenance"
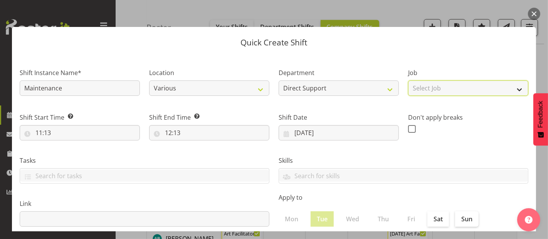
click at [445, 94] on select "Select Job Accounts and Payroll Admin Support Aspirations and Support Facilitat…" at bounding box center [468, 88] width 120 height 15
select select "4112"
click at [408, 81] on select "Select Job Accounts and Payroll Admin Support Aspirations and Support Facilitat…" at bounding box center [468, 88] width 120 height 15
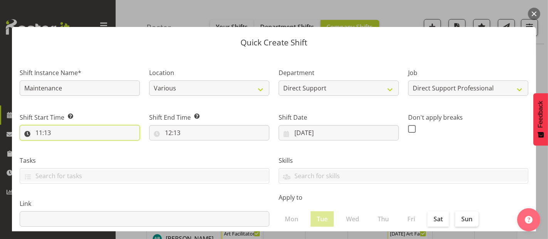
click at [76, 128] on input "11:13" at bounding box center [80, 132] width 120 height 15
click at [78, 148] on select "00 01 02 03 04 05 06 07 08 09 10 11 12 13 14 15 16 17 18 19 20 21 22 23" at bounding box center [72, 152] width 17 height 15
select select "10"
click at [64, 145] on select "00 01 02 03 04 05 06 07 08 09 10 11 12 13 14 15 16 17 18 19 20 21 22 23" at bounding box center [72, 152] width 17 height 15
type input "10:13"
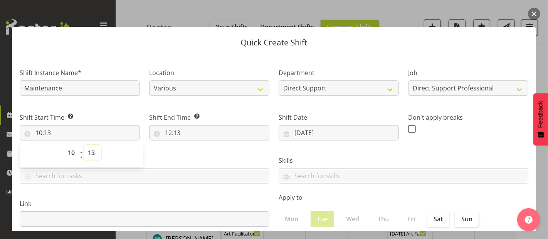
drag, startPoint x: 93, startPoint y: 157, endPoint x: 97, endPoint y: 150, distance: 8.1
click at [93, 157] on select "00 01 02 03 04 05 06 07 08 09 10 11 12 13 14 15 16 17 18 19 20 21 22 23 24 25 2…" at bounding box center [92, 152] width 17 height 15
select select "0"
click at [84, 145] on select "00 01 02 03 04 05 06 07 08 09 10 11 12 13 14 15 16 17 18 19 20 21 22 23 24 25 2…" at bounding box center [92, 152] width 17 height 15
type input "10:00"
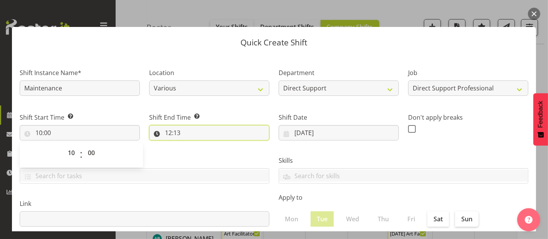
click at [171, 132] on input "12:13" at bounding box center [209, 132] width 120 height 15
drag, startPoint x: 216, startPoint y: 155, endPoint x: 218, endPoint y: 150, distance: 5.2
click at [216, 155] on select "00 01 02 03 04 05 06 07 08 09 10 11 12 13 14 15 16 17 18 19 20 21 22 23 24 25 2…" at bounding box center [221, 152] width 17 height 15
select select "0"
click at [213, 145] on select "00 01 02 03 04 05 06 07 08 09 10 11 12 13 14 15 16 17 18 19 20 21 22 23 24 25 2…" at bounding box center [221, 152] width 17 height 15
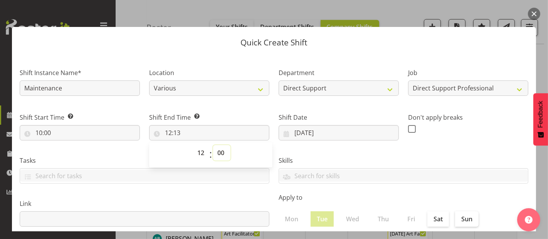
type input "12:00"
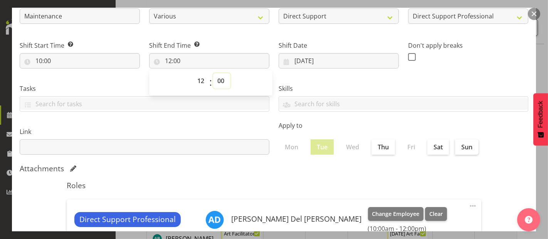
scroll to position [168, 0]
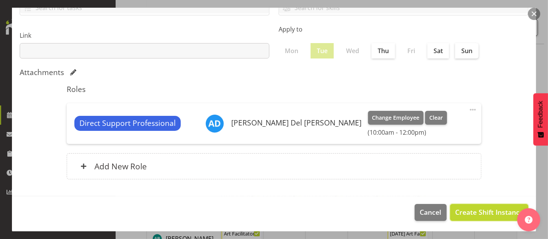
click at [478, 215] on span "Create Shift Instance" at bounding box center [489, 212] width 68 height 10
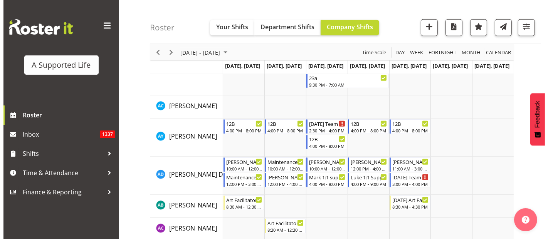
scroll to position [685, 0]
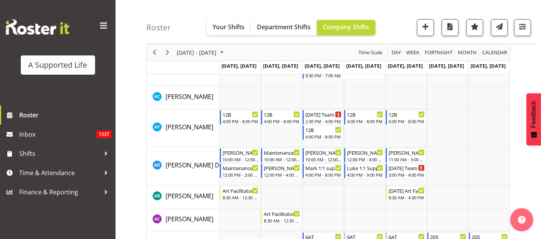
click at [327, 180] on td "Timeline Week of September 1, 2025" at bounding box center [323, 167] width 42 height 38
select select "11"
select select "13"
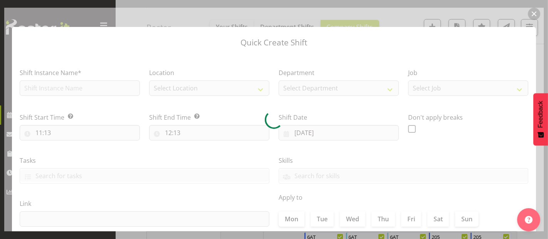
type input "[DATE]"
checkbox input "true"
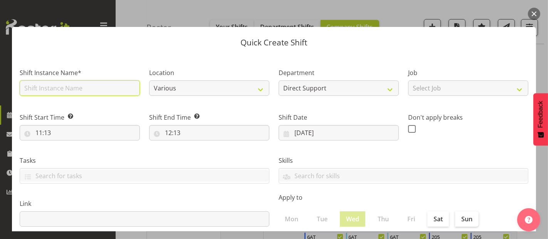
click at [50, 90] on input "text" at bounding box center [80, 88] width 120 height 15
type input "MAintenance"
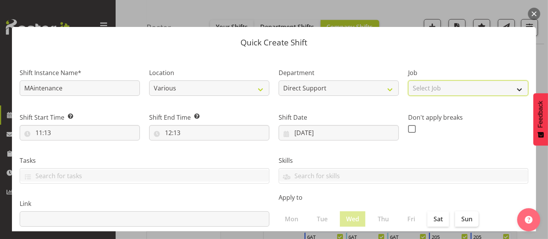
drag, startPoint x: 418, startPoint y: 89, endPoint x: 428, endPoint y: 95, distance: 11.6
click at [418, 89] on select "Select Job Accounts and Payroll Admin Support Aspirations and Support Facilitat…" at bounding box center [468, 88] width 120 height 15
select select "4112"
click at [408, 81] on select "Select Job Accounts and Payroll Admin Support Aspirations and Support Facilitat…" at bounding box center [468, 88] width 120 height 15
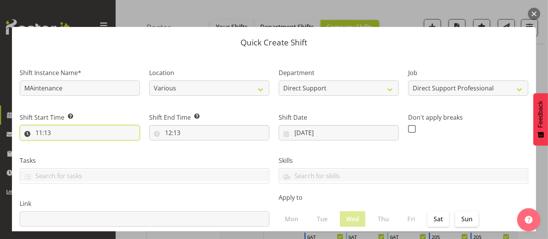
click at [55, 134] on input "11:13" at bounding box center [80, 132] width 120 height 15
click at [71, 151] on select "00 01 02 03 04 05 06 07 08 09 10 11 12 13 14 15 16 17 18 19 20 21 22 23" at bounding box center [72, 152] width 17 height 15
select select "12"
click at [64, 145] on select "00 01 02 03 04 05 06 07 08 09 10 11 12 13 14 15 16 17 18 19 20 21 22 23" at bounding box center [72, 152] width 17 height 15
type input "12:13"
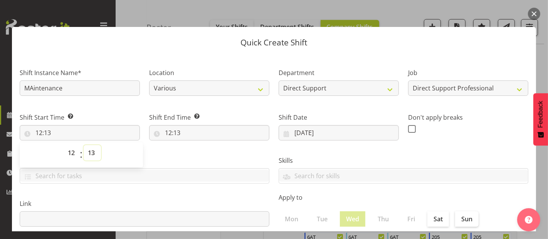
drag, startPoint x: 92, startPoint y: 156, endPoint x: 93, endPoint y: 146, distance: 9.7
click at [92, 156] on select "00 01 02 03 04 05 06 07 08 09 10 11 12 13 14 15 16 17 18 19 20 21 22 23 24 25 2…" at bounding box center [92, 152] width 17 height 15
select select "0"
click at [84, 145] on select "00 01 02 03 04 05 06 07 08 09 10 11 12 13 14 15 16 17 18 19 20 21 22 23 24 25 2…" at bounding box center [92, 152] width 17 height 15
type input "12:00"
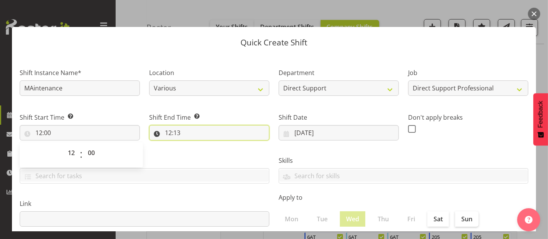
click at [179, 131] on input "12:13" at bounding box center [209, 132] width 120 height 15
click at [200, 153] on select "00 01 02 03 04 05 06 07 08 09 10 11 12 13 14 15 16 17 18 19 20 21 22 23" at bounding box center [201, 152] width 17 height 15
select select "16"
click at [193, 145] on select "00 01 02 03 04 05 06 07 08 09 10 11 12 13 14 15 16 17 18 19 20 21 22 23" at bounding box center [201, 152] width 17 height 15
type input "16:13"
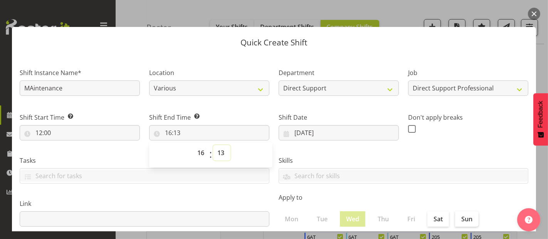
click at [222, 148] on select "00 01 02 03 04 05 06 07 08 09 10 11 12 13 14 15 16 17 18 19 20 21 22 23 24 25 2…" at bounding box center [221, 152] width 17 height 15
select select "0"
click at [213, 145] on select "00 01 02 03 04 05 06 07 08 09 10 11 12 13 14 15 16 17 18 19 20 21 22 23 24 25 2…" at bounding box center [221, 152] width 17 height 15
type input "16:00"
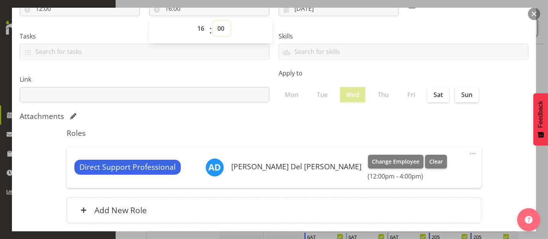
scroll to position [168, 0]
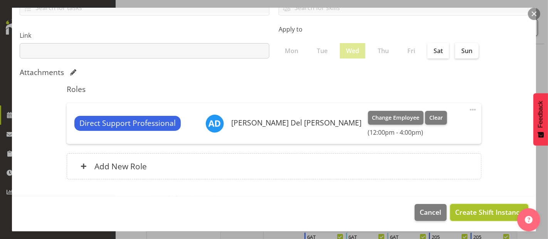
click at [468, 213] on span "Create Shift Instance" at bounding box center [489, 212] width 68 height 10
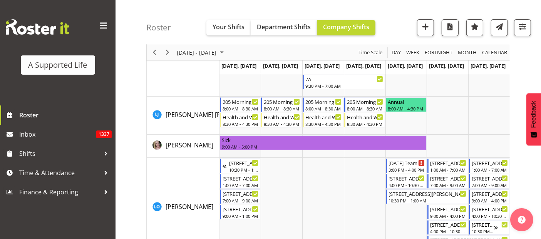
scroll to position [2997, 0]
